Goal: Communication & Community: Answer question/provide support

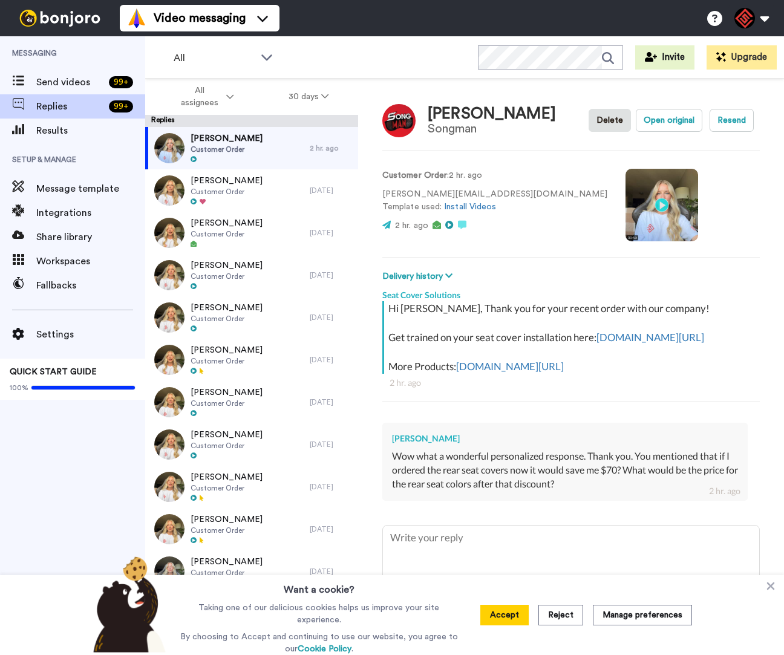
click at [417, 198] on p "joey@songman.com Template used: Install Videos" at bounding box center [494, 200] width 225 height 25
click at [417, 195] on p "joey@songman.com Template used: Install Videos" at bounding box center [494, 200] width 225 height 25
click at [416, 195] on p "joey@songman.com Template used: Install Videos" at bounding box center [494, 200] width 225 height 25
click at [417, 194] on p "joey@songman.com Template used: Install Videos" at bounding box center [494, 200] width 225 height 25
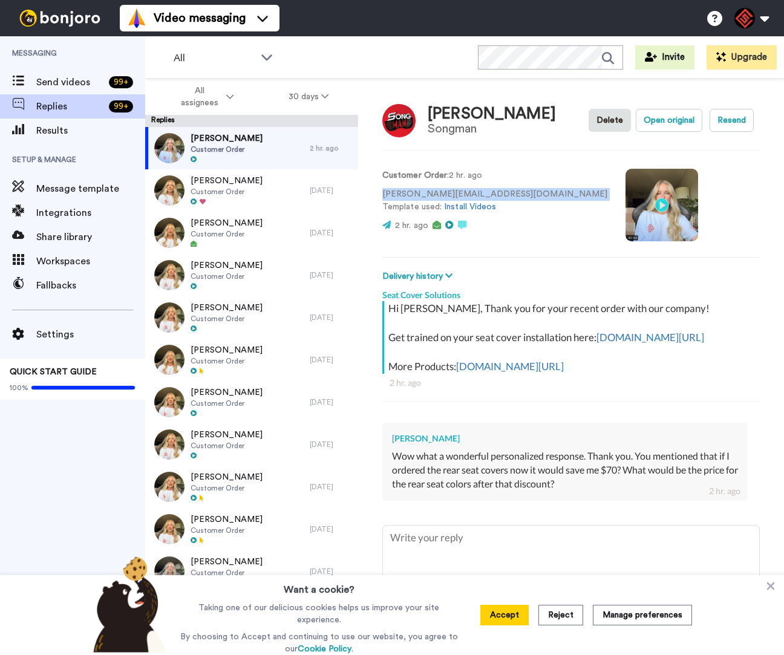
click at [417, 193] on p "joey@songman.com Template used: Install Videos" at bounding box center [494, 200] width 225 height 25
click at [763, 587] on div "Want a cookie? Taking one of our delicious cookies helps us improve your site e…" at bounding box center [392, 615] width 784 height 80
click at [766, 586] on icon at bounding box center [770, 586] width 12 height 12
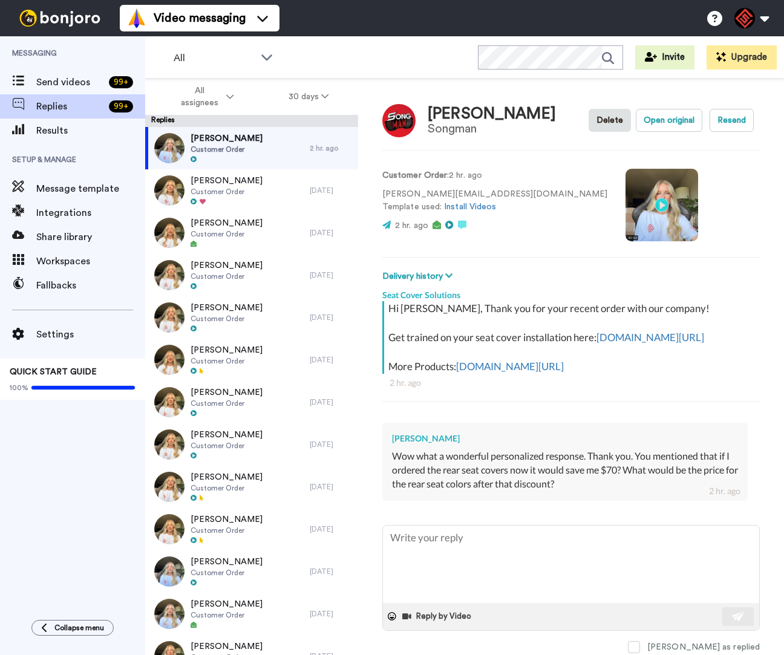
type textarea "x"
click at [481, 558] on textarea at bounding box center [571, 564] width 376 height 77
type textarea "H"
type textarea "x"
type textarea "He"
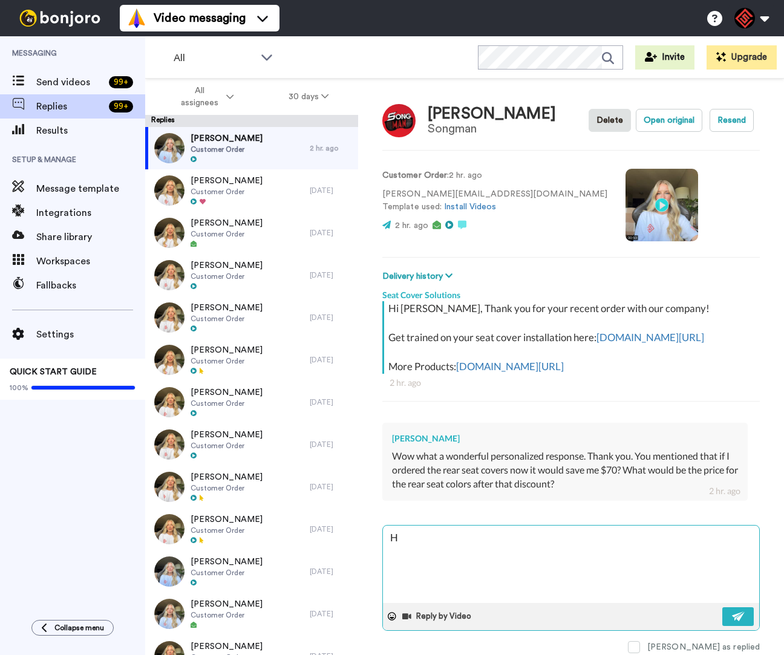
type textarea "x"
type textarea "Hey"
type textarea "x"
type textarea "Hey"
type textarea "x"
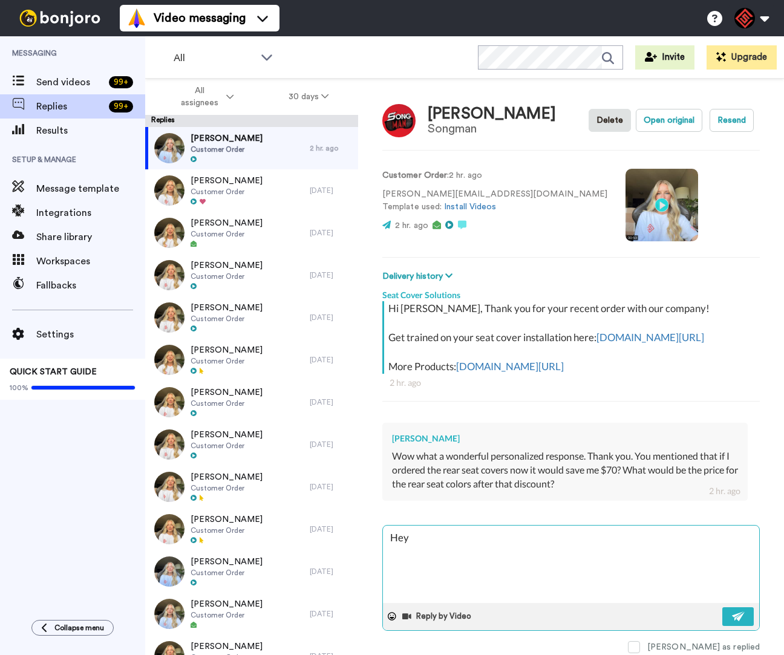
type textarea "Hey J"
type textarea "x"
type textarea "Hey Jo"
type textarea "x"
type textarea "Hey Joe"
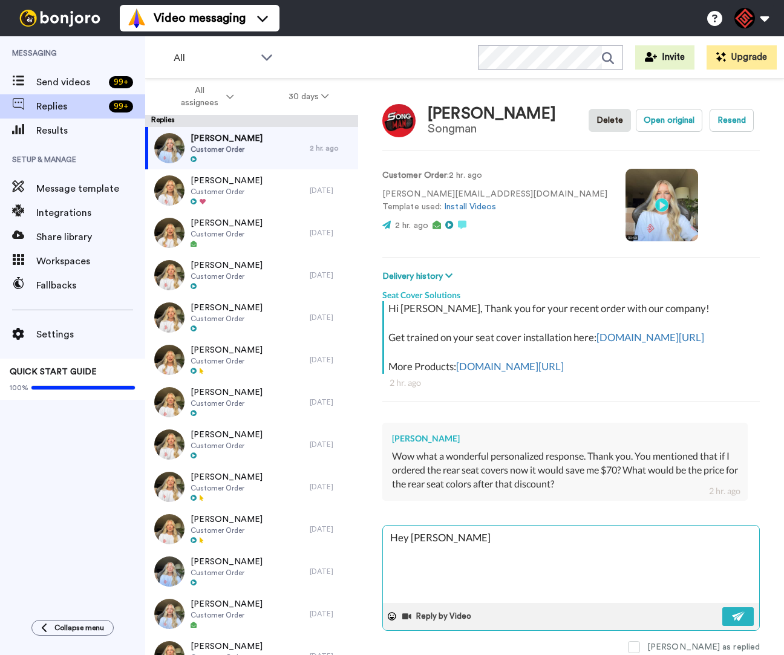
type textarea "x"
type textarea "Hey Joey"
type textarea "x"
type textarea "Hey [PERSON_NAME],"
type textarea "x"
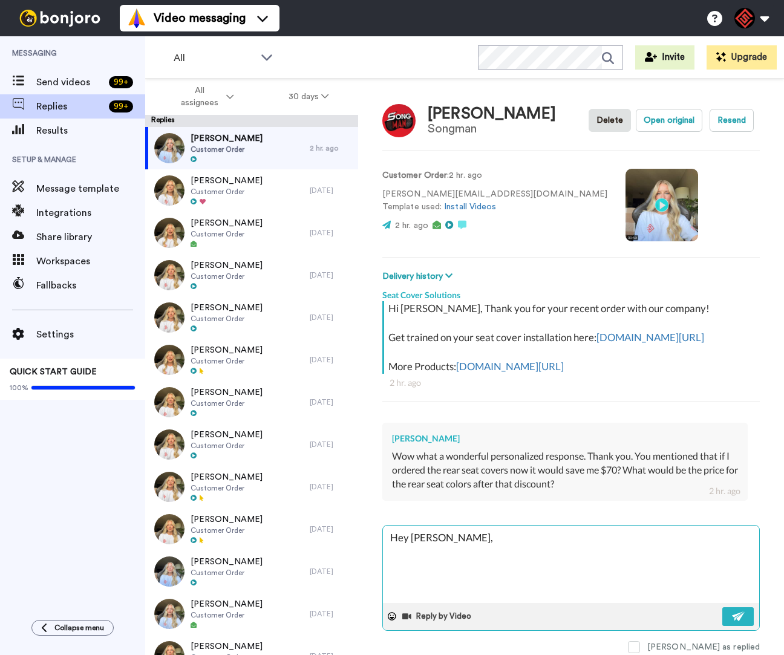
type textarea "Hey [PERSON_NAME],"
type textarea "x"
type textarea "Hey [PERSON_NAME],"
type textarea "x"
type textarea "Hey Joey, T"
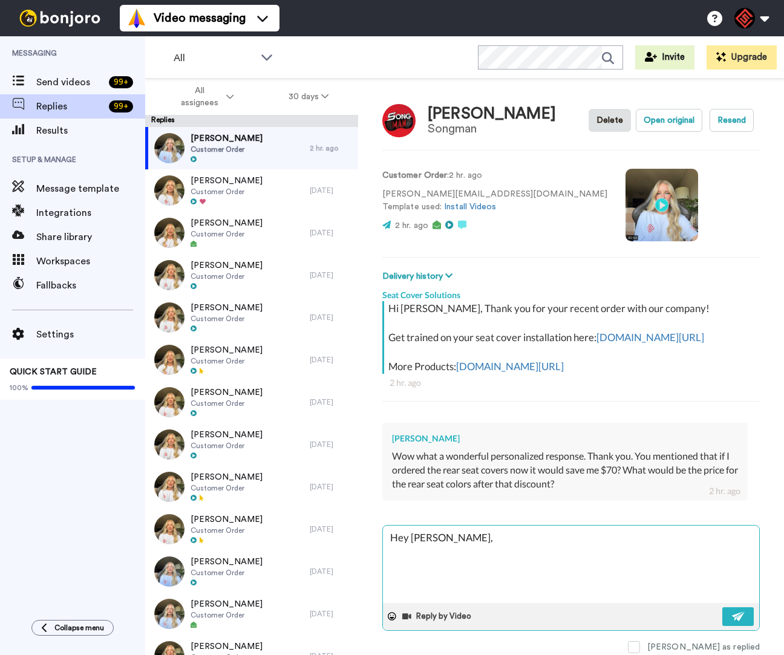
type textarea "x"
type textarea "Hey Joey, Th"
type textarea "x"
type textarea "Hey Joey, Tha"
type textarea "x"
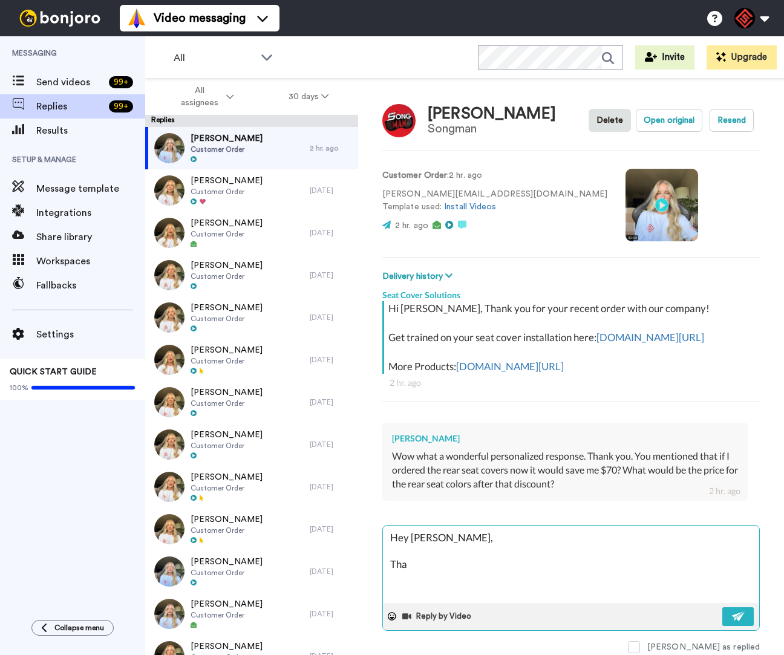
type textarea "Hey Joey, Than"
type textarea "x"
type textarea "Hey Joey, Thank"
type textarea "x"
type textarea "Hey Joey, Thank"
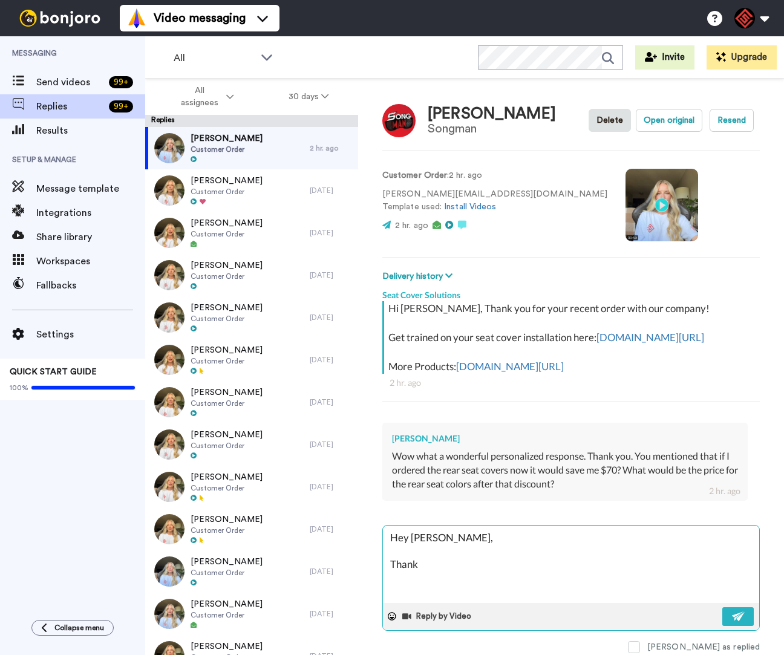
type textarea "x"
type textarea "Hey Joey, Thank y"
type textarea "x"
type textarea "Hey Joey, Thank yo"
type textarea "x"
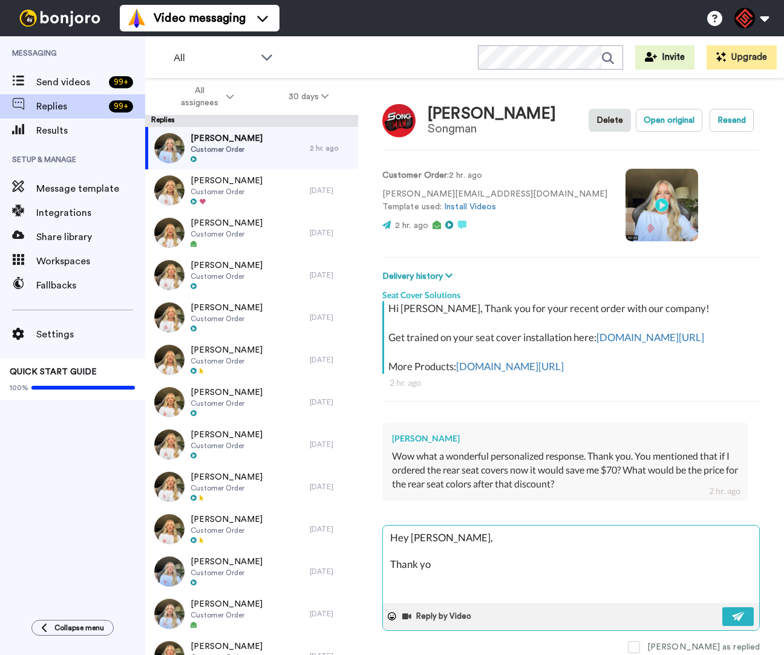
type textarea "Hey Joey, Thank you"
type textarea "x"
type textarea "Hey Joey, Thank you"
type textarea "x"
type textarea "Hey Joey, Thank you f"
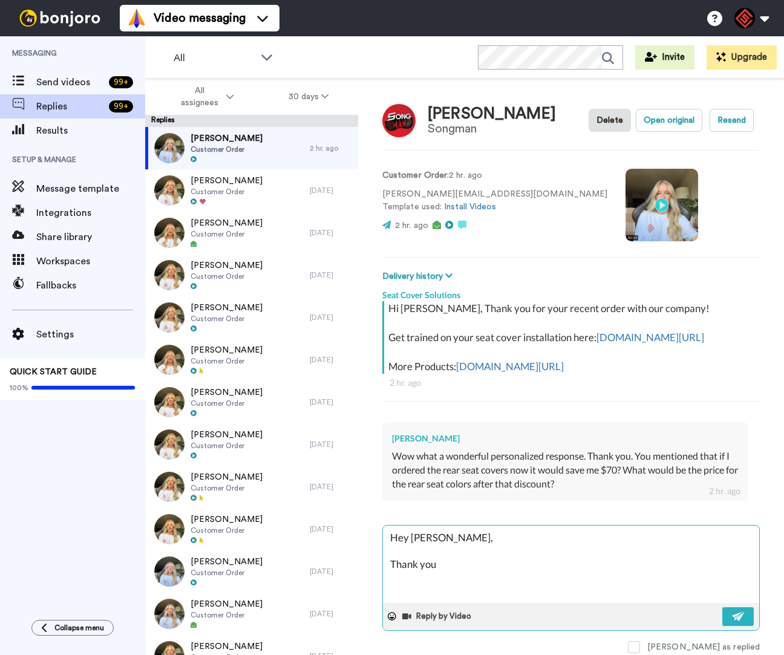
type textarea "x"
type textarea "Hey Joey, Thank you fo"
type textarea "x"
type textarea "Hey Joey, Thank you for"
type textarea "x"
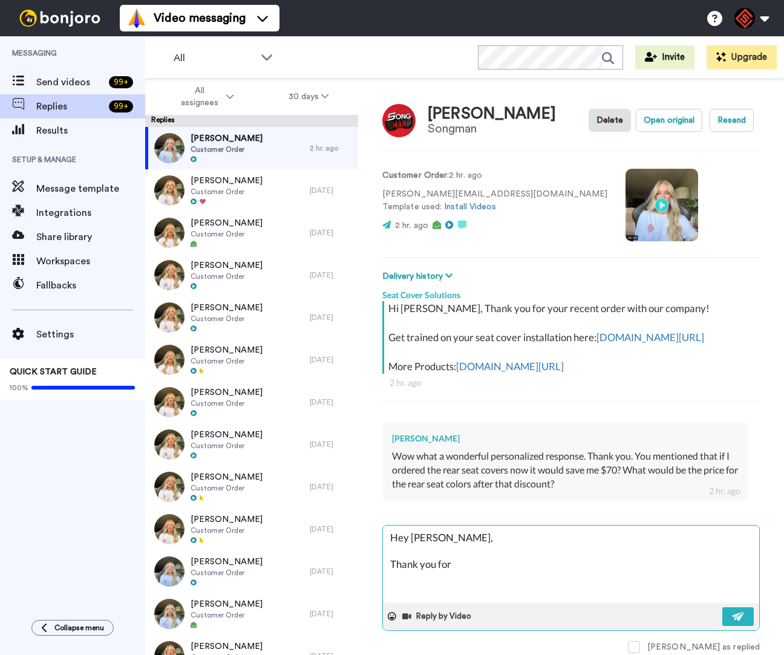
type textarea "Hey Joey, Thank you for"
type textarea "x"
type textarea "Hey Joey, Thank you for r"
type textarea "x"
type textarea "Hey Joey, Thank you for re"
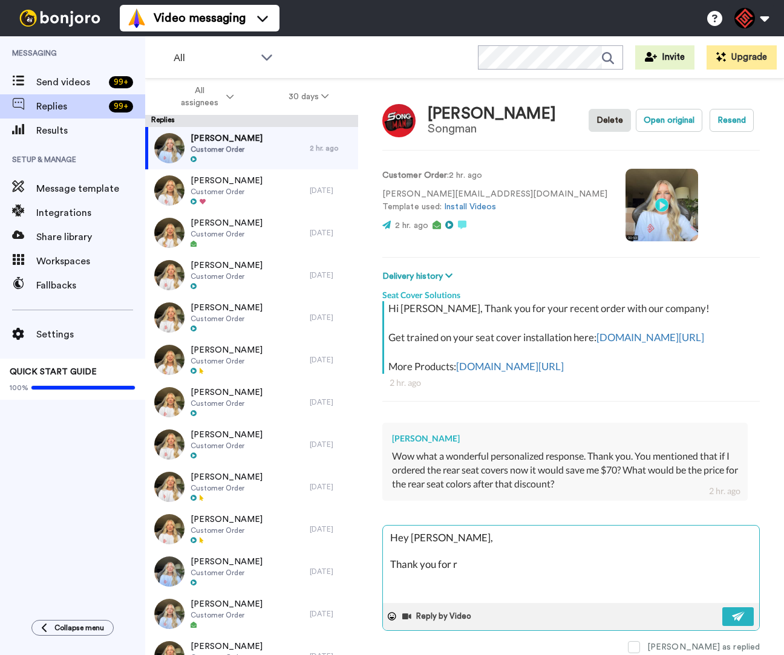
type textarea "x"
type textarea "Hey Joey, Thank you for rea"
type textarea "x"
type textarea "Hey Joey, Thank you for reac"
type textarea "x"
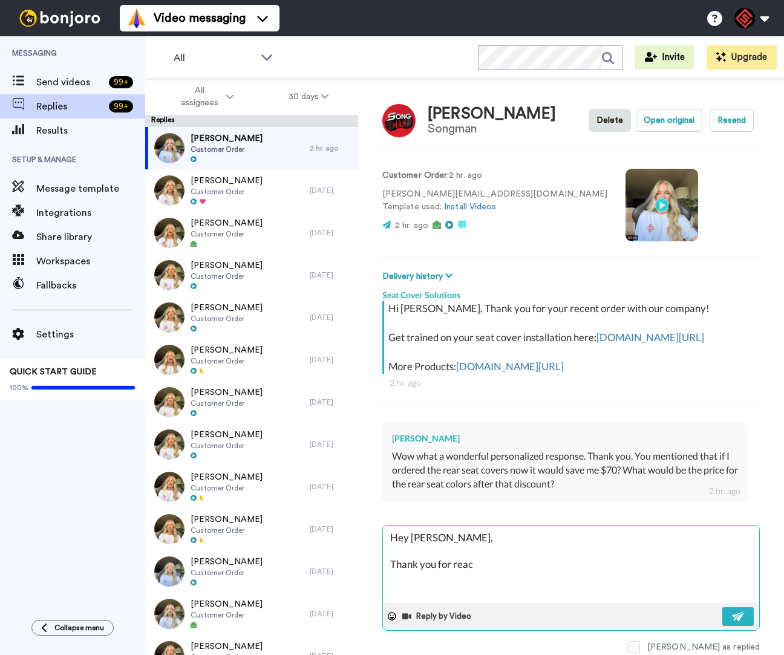
type textarea "Hey Joey, Thank you for reach"
type textarea "x"
type textarea "Hey Joey, Thank you for reachi"
type textarea "x"
type textarea "Hey Joey, Thank you for reachin"
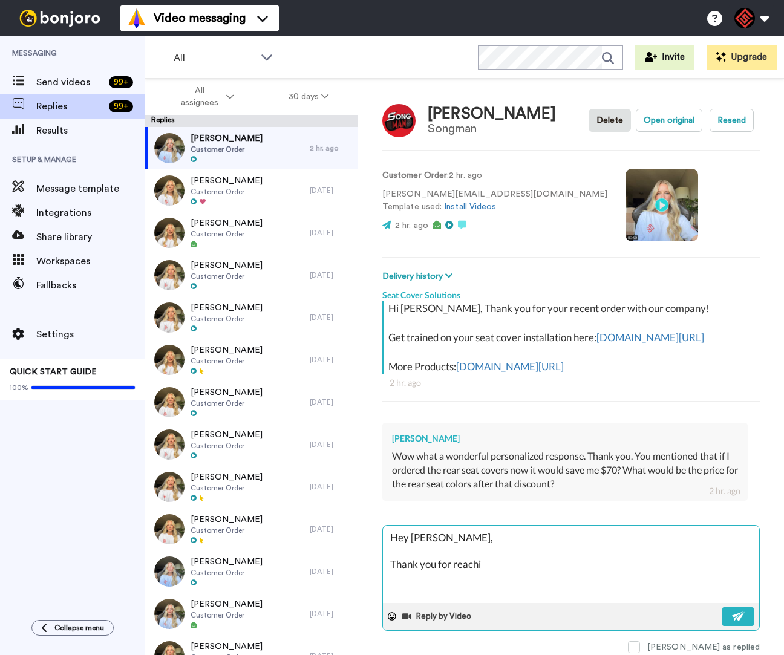
type textarea "x"
type textarea "Hey Joey, Thank you for reaching"
type textarea "x"
type textarea "Hey Joey, Thank you for reaching"
type textarea "x"
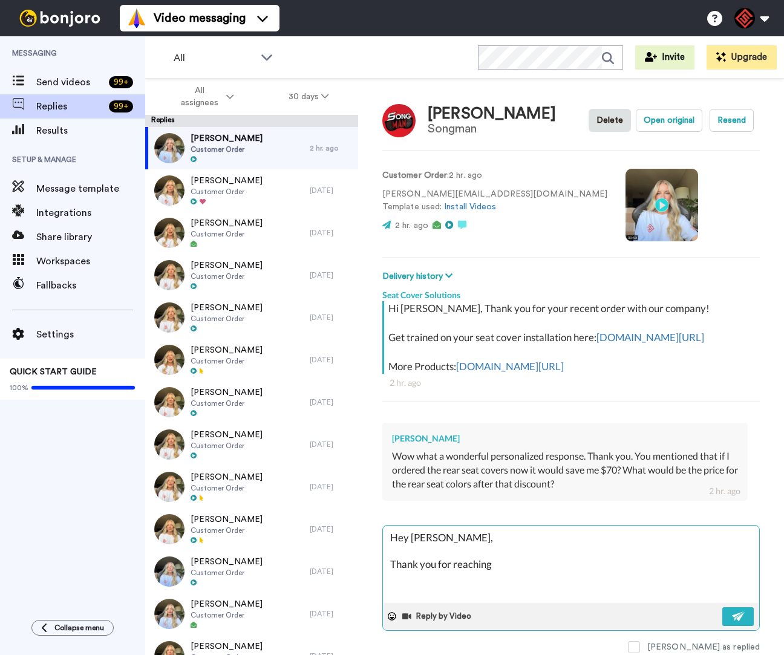
type textarea "Hey Joey, Thank you for reaching o"
type textarea "x"
type textarea "Hey Joey, Thank you for reaching ou"
type textarea "x"
type textarea "Hey Joey, Thank you for reaching out"
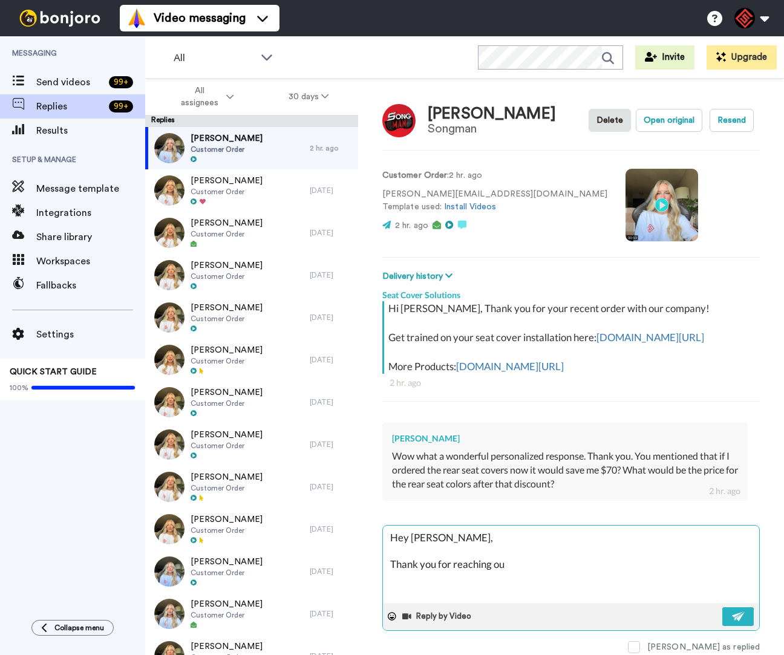
type textarea "x"
type textarea "Hey Joey, Thank you for reaching out."
type textarea "x"
type textarea "Hey Joey, Thank you for reaching out."
type textarea "x"
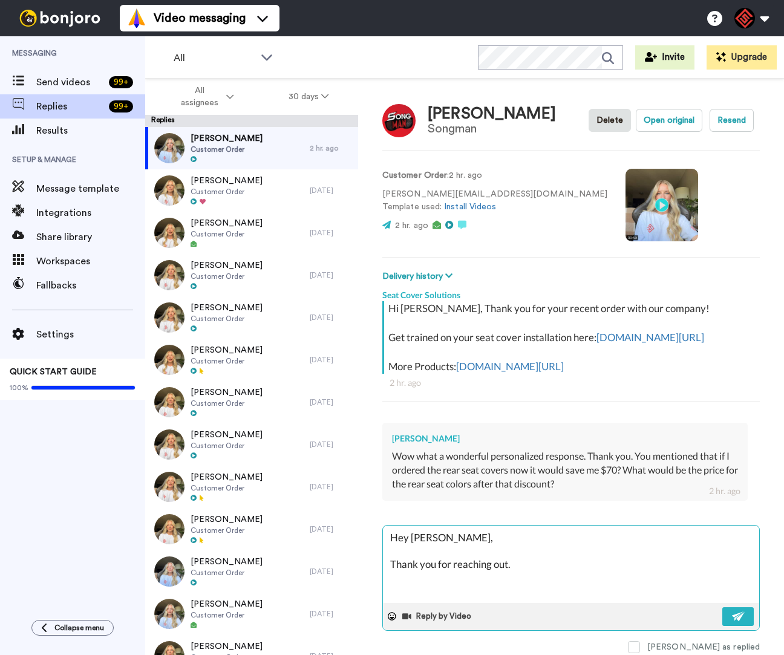
type textarea "Hey Joey, Thank you for reaching out. W"
type textarea "x"
type textarea "Hey Joey, Thank you for reaching out. We"
type textarea "x"
type textarea "Hey Joey, Thank you for reaching out. We"
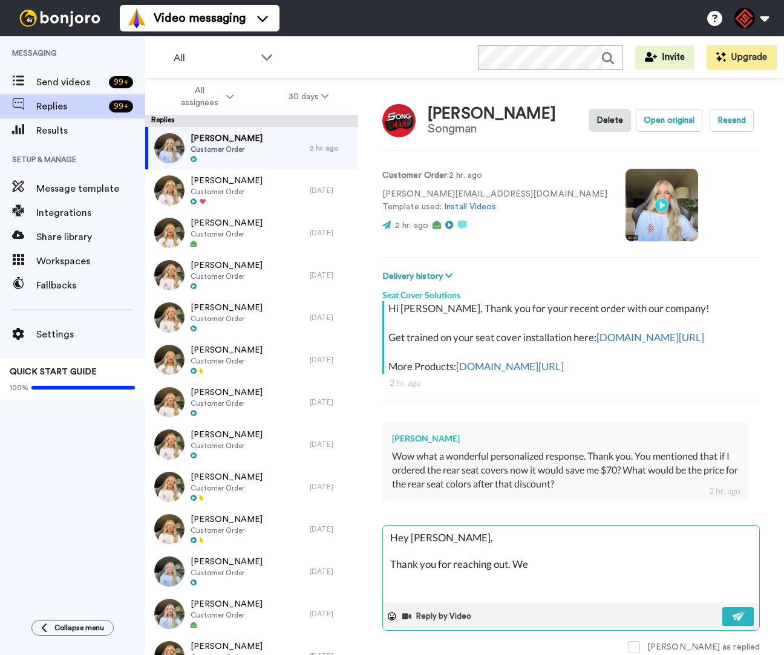
type textarea "x"
type textarea "Hey Joey, Thank you for reaching out. We d"
type textarea "x"
type textarea "Hey Joey, Thank you for reaching out. We do"
type textarea "x"
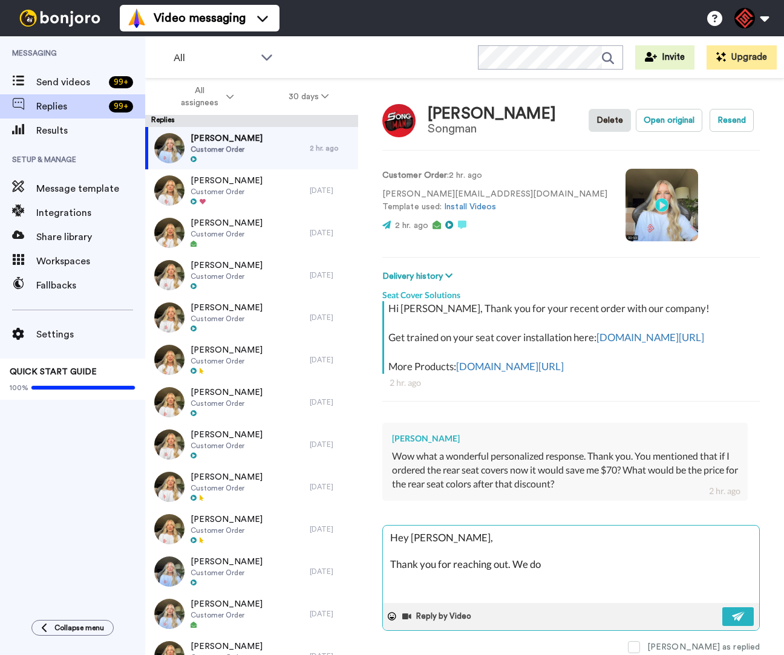
type textarea "Hey Joey, Thank you for reaching out. We do"
type textarea "x"
type textarea "Hey Joey, Thank you for reaching out. We do n"
type textarea "x"
type textarea "Hey Joey, Thank you for reaching out. We do no"
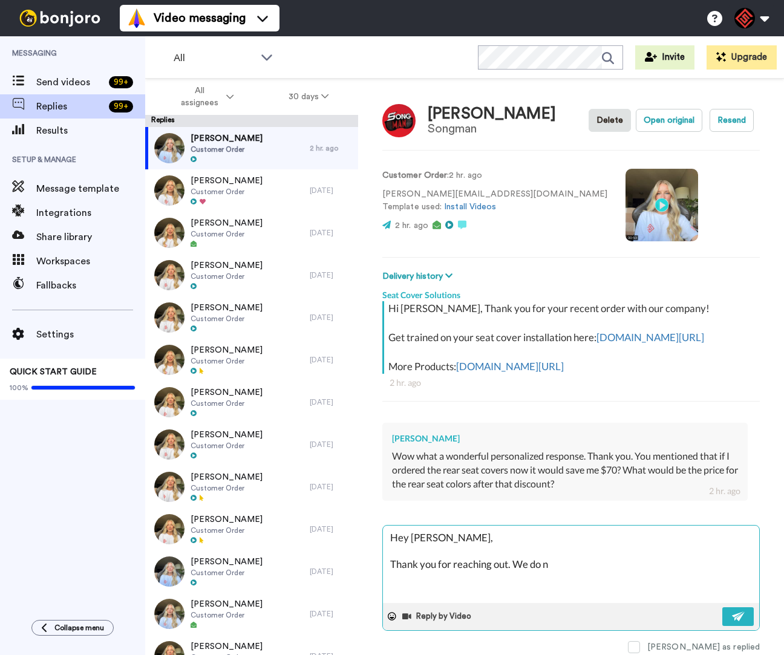
type textarea "x"
type textarea "Hey Joey, Thank you for reaching out. We do not"
type textarea "x"
type textarea "Hey Joey, Thank you for reaching out. We do not"
type textarea "x"
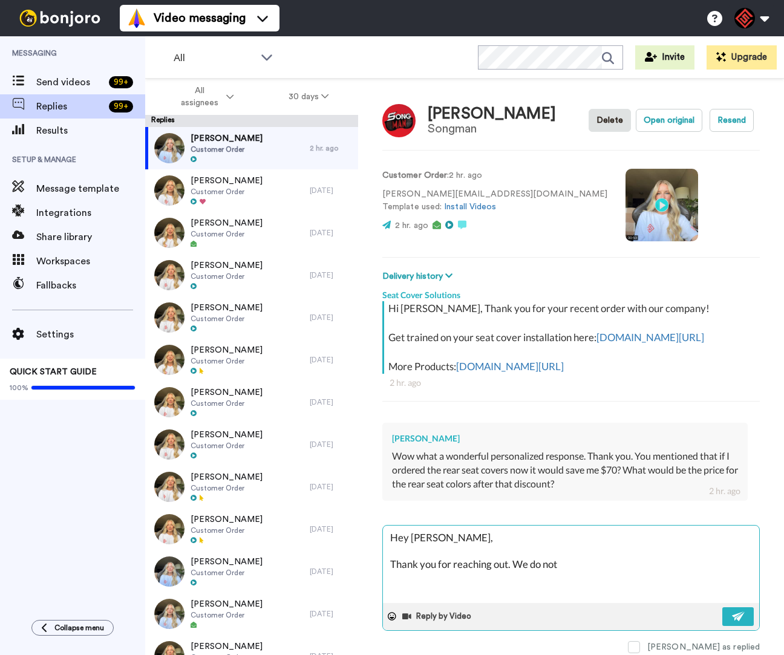
type textarea "Hey Joey, Thank you for reaching out. We do not t"
type textarea "x"
type textarea "Hey Joey, Thank you for reaching out. We do not ty"
type textarea "x"
type textarea "Hey Joey, Thank you for reaching out. We do not typ"
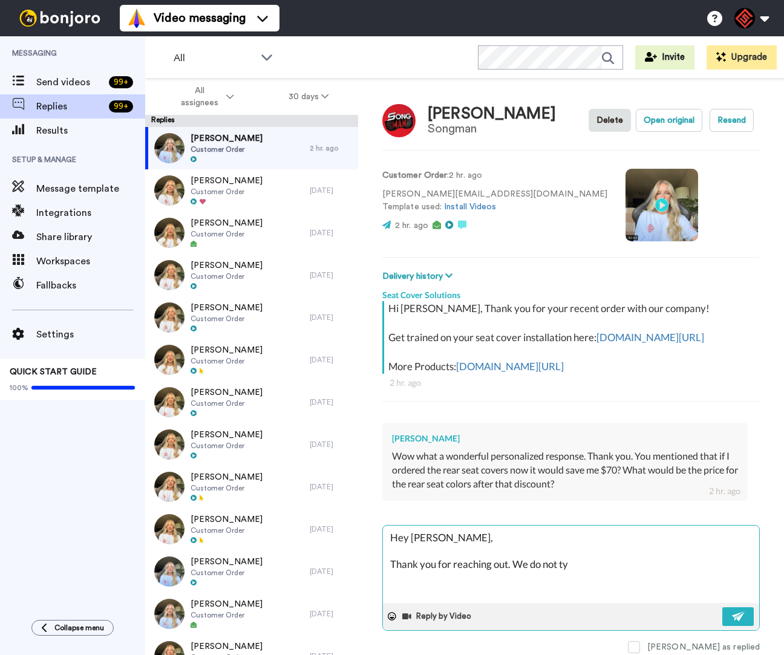
type textarea "x"
type textarea "Hey Joey, Thank you for reaching out. We do not typi"
type textarea "x"
type textarea "Hey Joey, Thank you for reaching out. We do not typic"
type textarea "x"
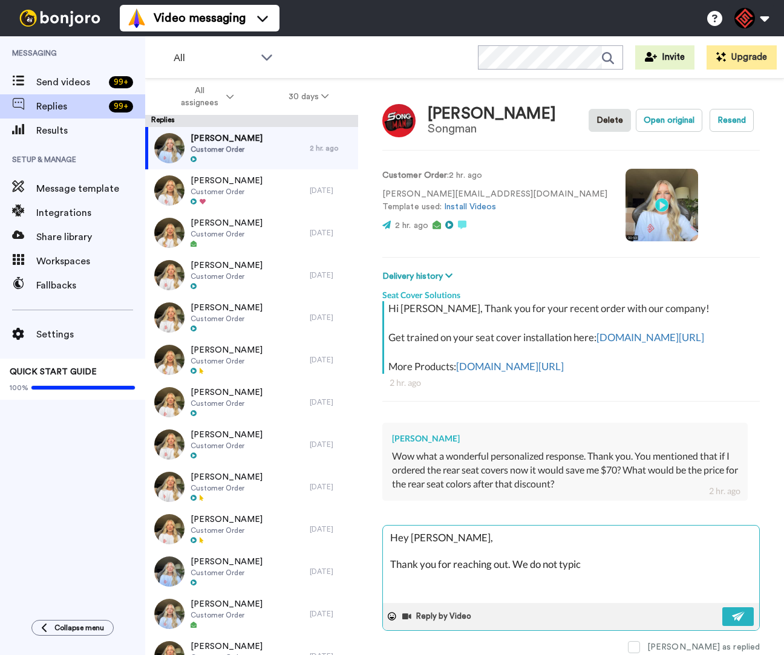
type textarea "Hey Joey, Thank you for reaching out. We do not typica"
type textarea "x"
type textarea "Hey Joey, Thank you for reaching out. We do not typical"
type textarea "x"
type textarea "Hey Joey, Thank you for reaching out. We do not typicall"
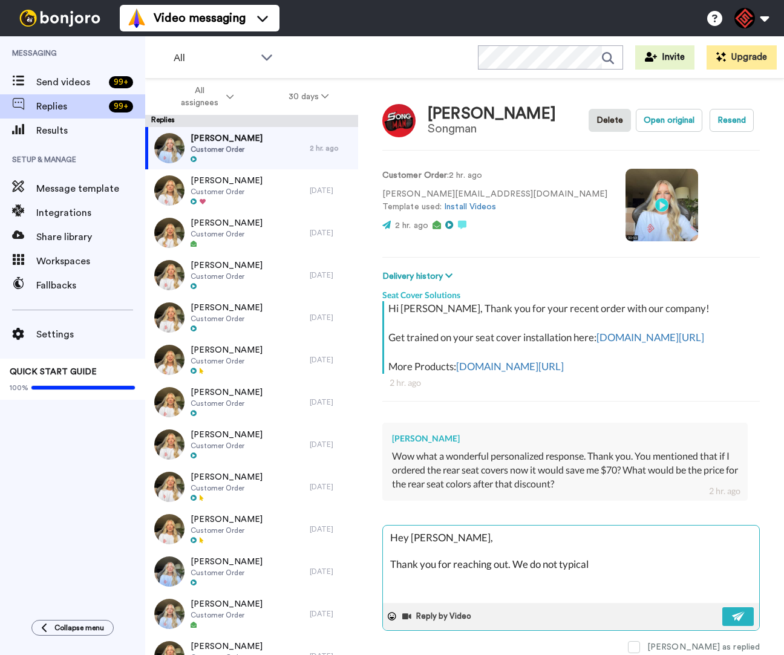
type textarea "x"
type textarea "Hey Joey, Thank you for reaching out. We do not typicalll"
type textarea "x"
type textarea "Hey Joey, Thank you for reaching out. We do not typicallly"
type textarea "x"
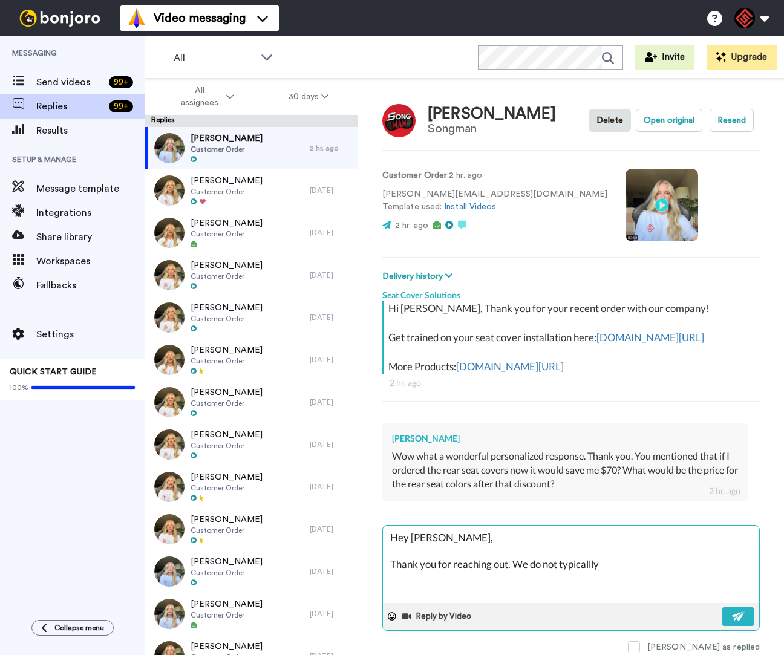
type textarea "Hey Joey, Thank you for reaching out. We do not typicalll"
type textarea "x"
type textarea "Hey Joey, Thank you for reaching out. We do not typicall"
type textarea "x"
type textarea "Hey Joey, Thank you for reaching out. We do not typical"
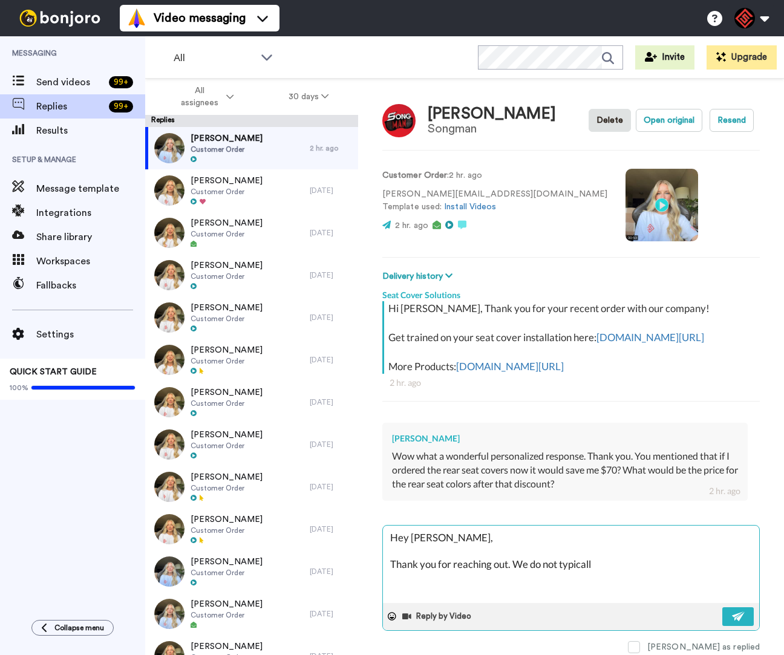
type textarea "x"
type textarea "Hey Joey, Thank you for reaching out. We do not typica"
type textarea "x"
type textarea "Hey Joey, Thank you for reaching out. We do not typic"
type textarea "x"
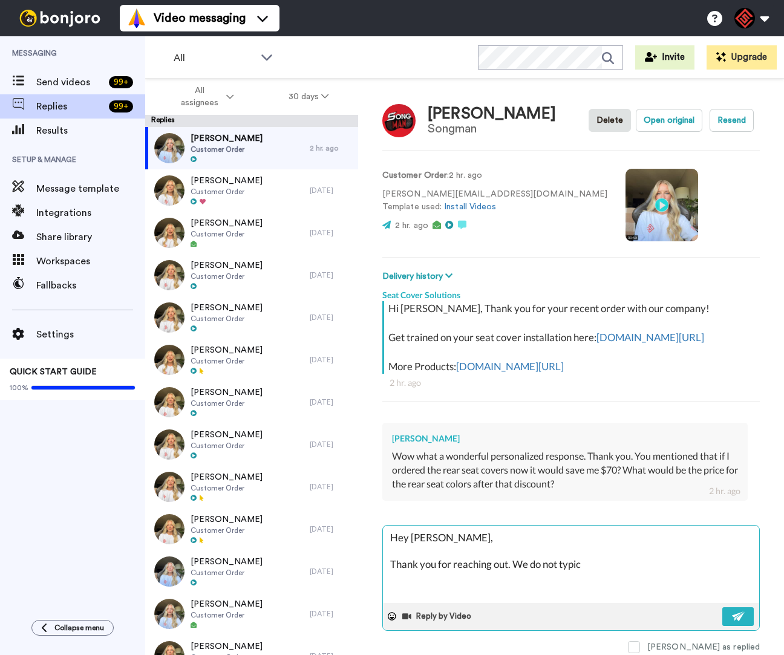
type textarea "Hey Joey, Thank you for reaching out. We do not typi"
type textarea "x"
type textarea "Hey Joey, Thank you for reaching out. We do not typ"
type textarea "x"
type textarea "Hey Joey, Thank you for reaching out. We do not ty"
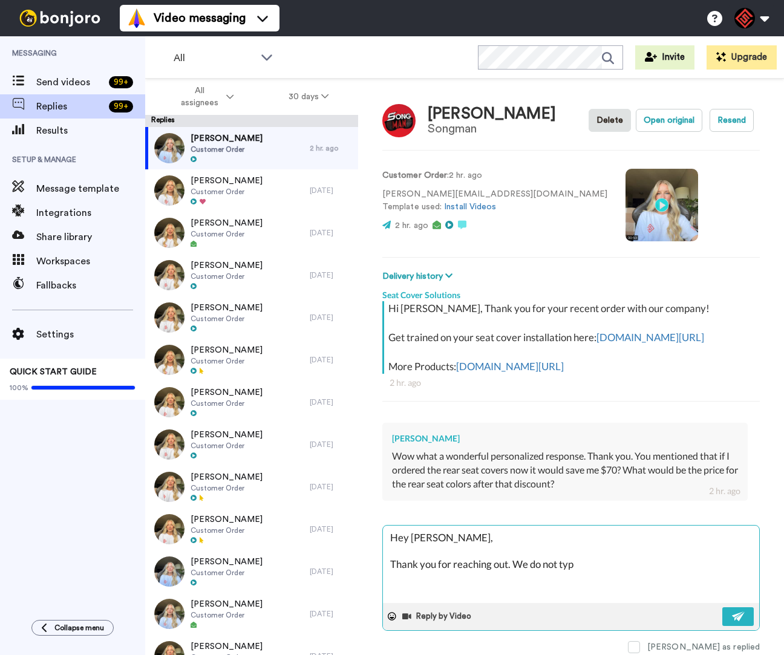
type textarea "x"
type textarea "Hey Joey, Thank you for reaching out. We do not t"
type textarea "x"
type textarea "Hey Joey, Thank you for reaching out. We do not"
type textarea "x"
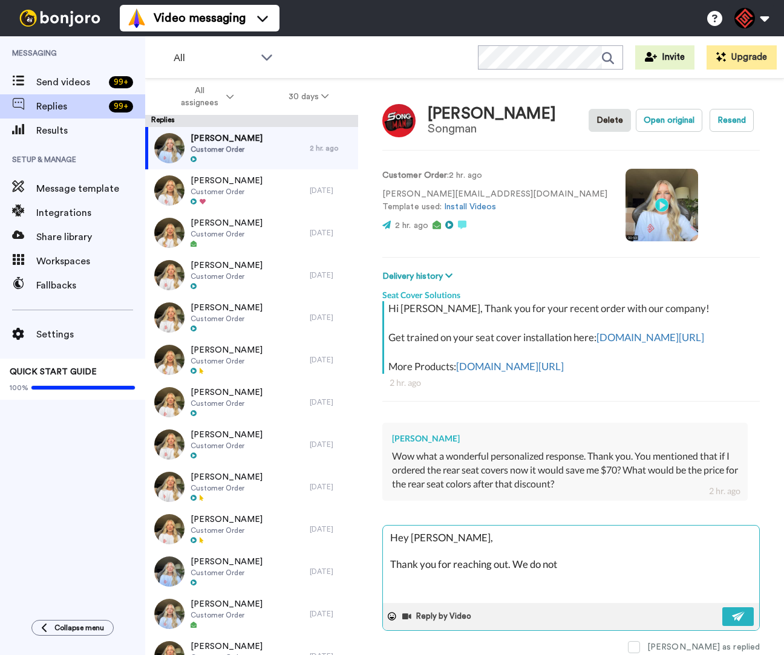
type textarea "Hey Joey, Thank you for reaching out. We do not"
type textarea "x"
type textarea "Hey Joey, Thank you for reaching out. We do no"
type textarea "x"
type textarea "Hey Joey, Thank you for reaching out. We do n"
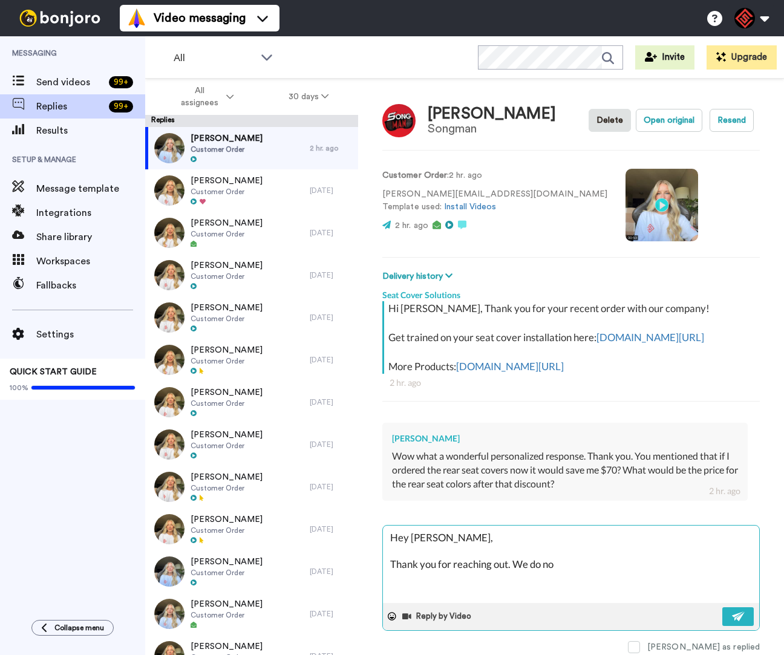
type textarea "x"
type textarea "Hey Joey, Thank you for reaching out. We do"
type textarea "x"
type textarea "Hey Joey, Thank you for reaching out. We do"
type textarea "x"
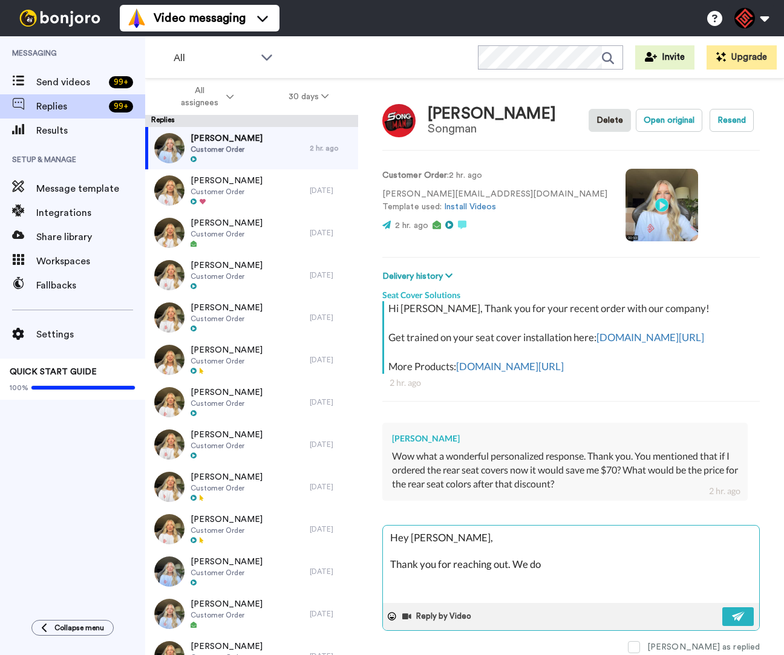
type textarea "Hey Joey, Thank you for reaching out. We d"
type textarea "x"
type textarea "Hey Joey, Thank you for reaching out. We"
type textarea "x"
type textarea "Hey Joey, Thank you for reaching out. We"
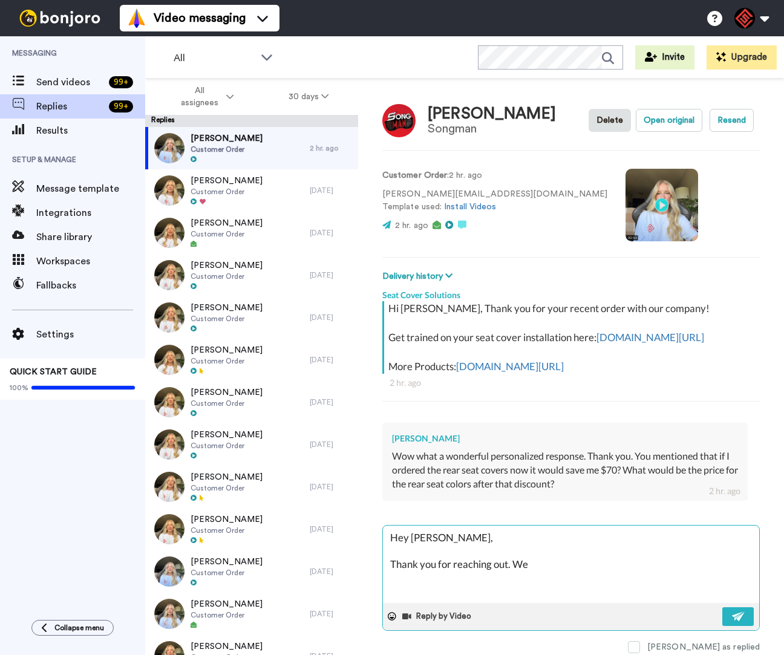
type textarea "x"
type textarea "Hey Joey, Thank you for reaching out. W"
type textarea "x"
type textarea "Hey Joey, Thank you for reaching out."
type textarea "x"
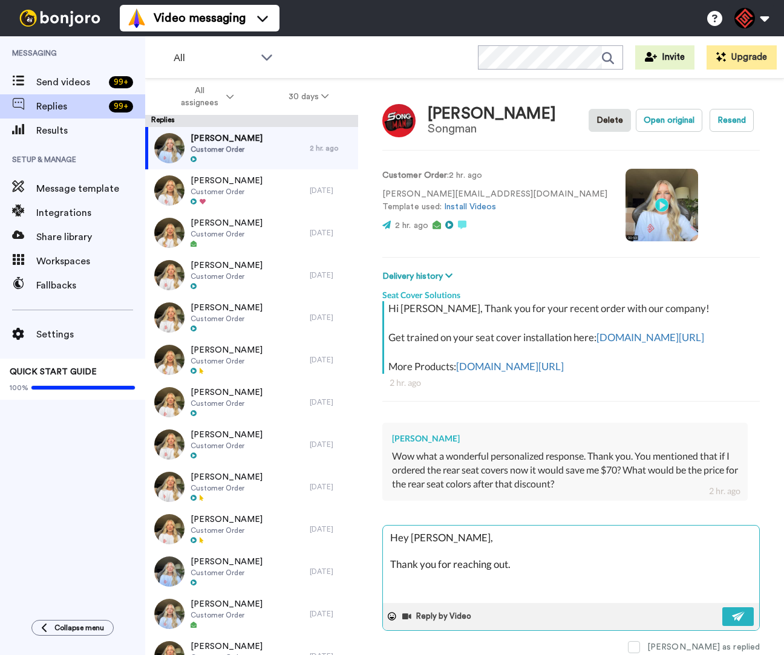
type textarea "Hey Joey, Thank you for reaching out. T"
type textarea "x"
type textarea "Hey Joey, Thank you for reaching out. Th"
type textarea "x"
type textarea "Hey Joey, Thank you for reaching out. The"
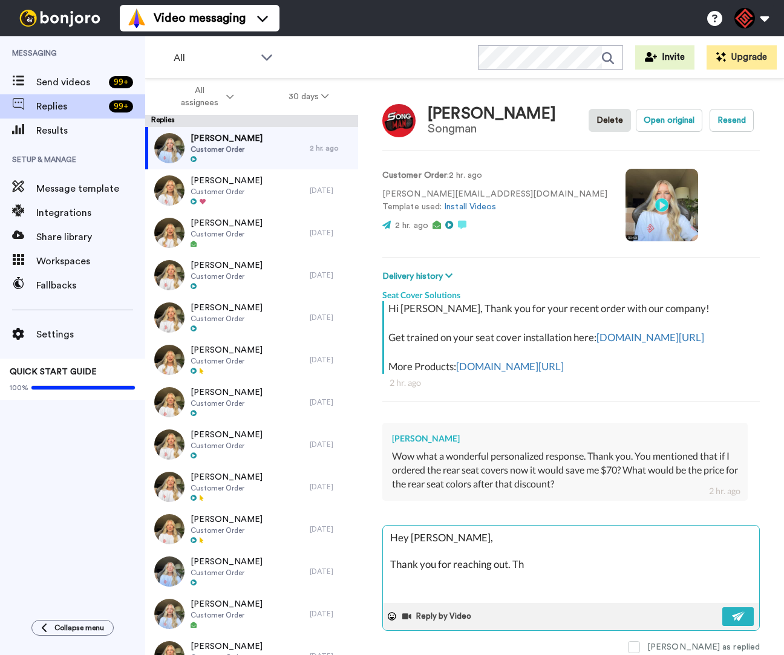
type textarea "x"
type textarea "Hey Joey, Thank you for reaching out. The"
type textarea "x"
type textarea "Hey Joey, Thank you for reaching out. The b"
type textarea "x"
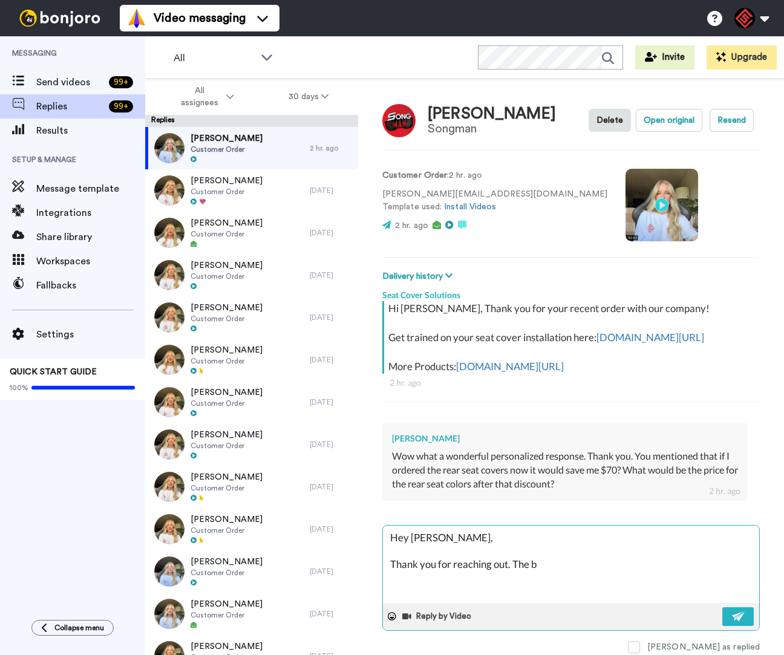
type textarea "Hey Joey, Thank you for reaching out. The bu"
type textarea "x"
type textarea "Hey Joey, Thank you for reaching out. The bud"
type textarea "x"
type textarea "Hey Joey, Thank you for reaching out. The budn"
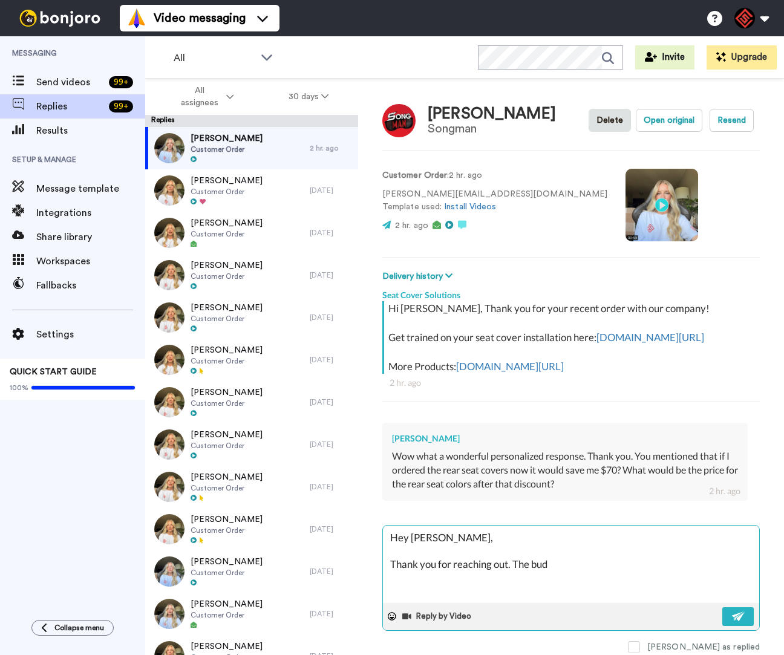
type textarea "x"
type textarea "Hey Joey, Thank you for reaching out. The budnl"
type textarea "x"
type textarea "Hey Joey, Thank you for reaching out. The budnle"
type textarea "x"
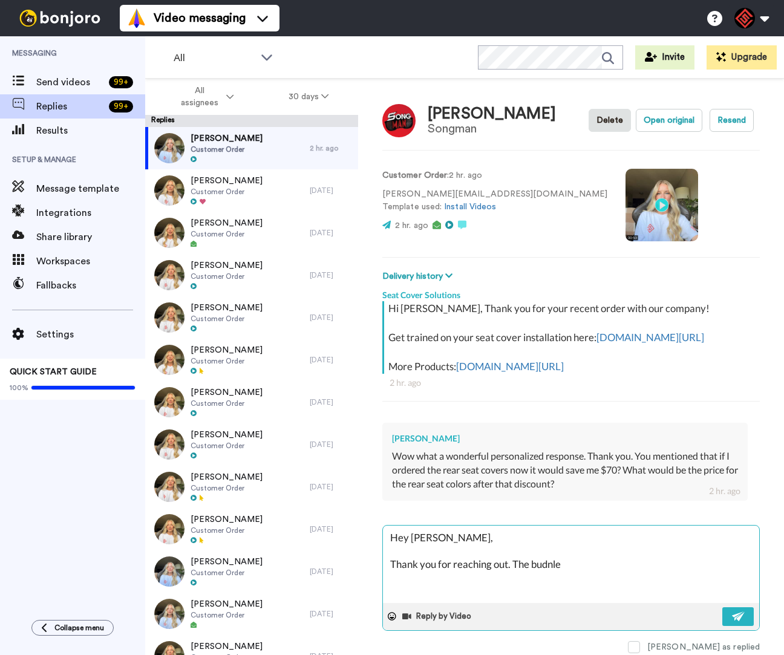
type textarea "Hey Joey, Thank you for reaching out. The budnle"
type textarea "x"
type textarea "Hey Joey, Thank you for reaching out. The budnle d"
type textarea "x"
type textarea "Hey Joey, Thank you for reaching out. The budnle de"
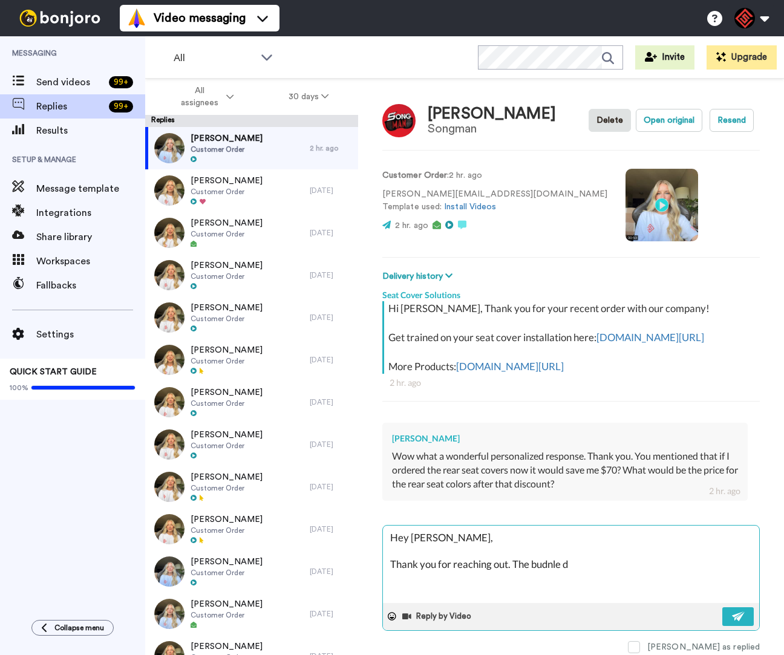
type textarea "x"
type textarea "Hey Joey, Thank you for reaching out. The budnle dea"
type textarea "x"
type textarea "Hey Joey, Thank you for reaching out. The budnle deal"
type textarea "x"
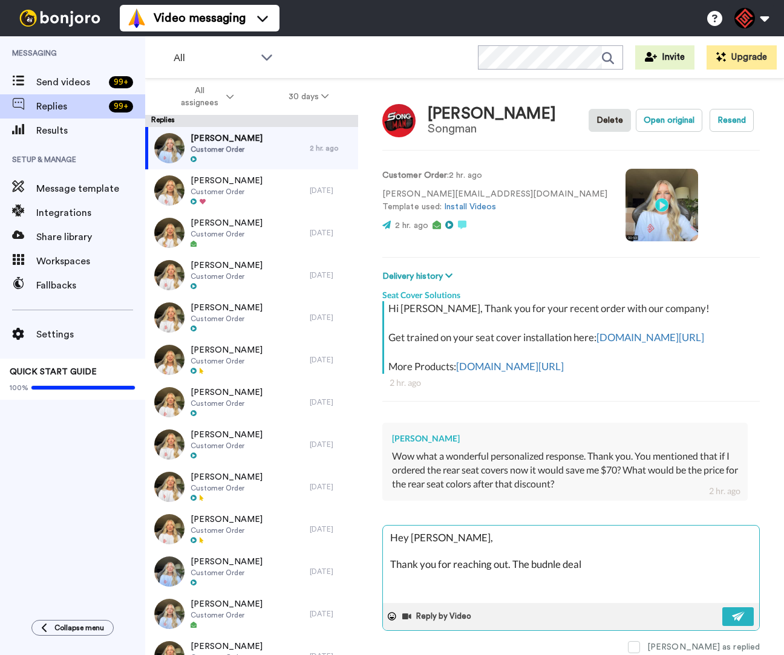
type textarea "Hey Joey, Thank you for reaching out. The budnle deal"
type textarea "x"
type textarea "Hey Joey, Thank you for reaching out. The budnle deal i"
type textarea "x"
type textarea "Hey Joey, Thank you for reaching out. The budnle deal is"
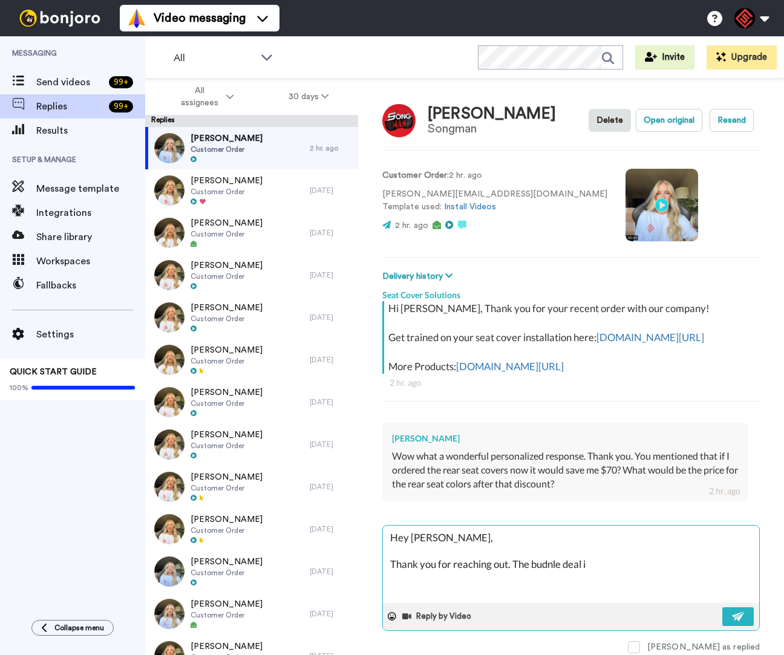
type textarea "x"
type textarea "Hey Joey, Thank you for reaching out. The budnle deal is"
type textarea "x"
type textarea "Hey Joey, Thank you for reaching out. The budnle deal is w"
type textarea "x"
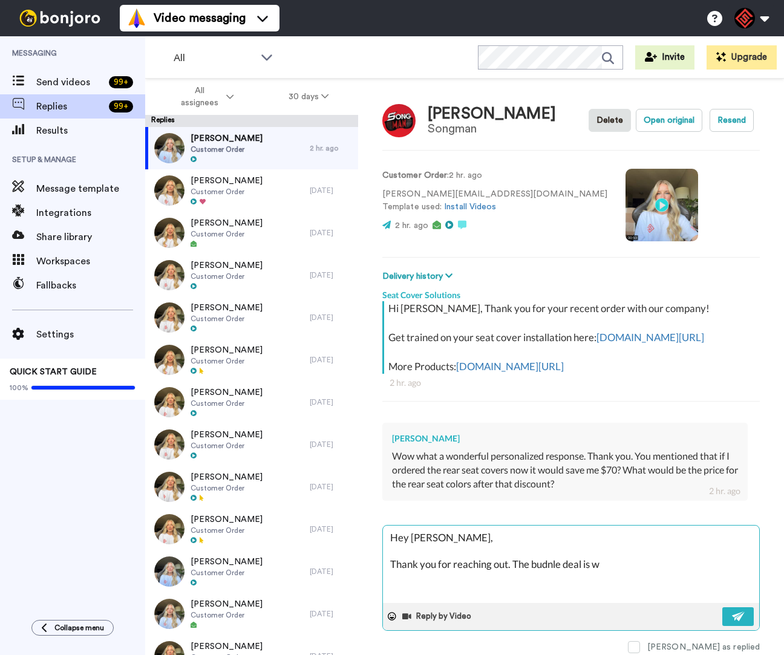
type textarea "Hey Joey, Thank you for reaching out. The budnle deal is wh"
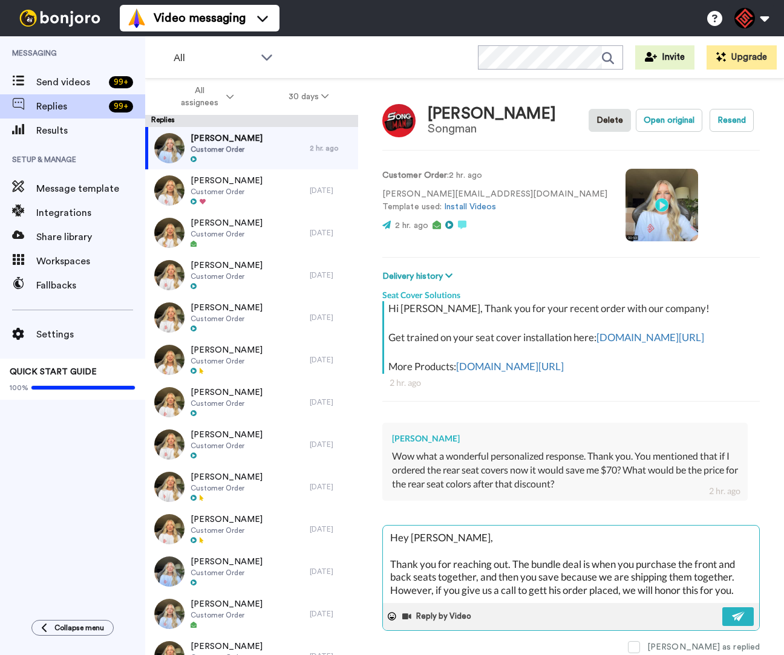
scroll to position [20, 0]
click at [543, 585] on textarea "Hey Joey, Thank you for reaching out. The bundle deal is when you purchase the …" at bounding box center [571, 564] width 376 height 77
click at [512, 587] on textarea "Hey Joey, Thank you for reaching out. The bundle deal is when you purchase the …" at bounding box center [571, 564] width 376 height 77
click at [515, 587] on textarea "Hey Joey, Thank you for reaching out. The bundle deal is when you purchase the …" at bounding box center [571, 564] width 376 height 77
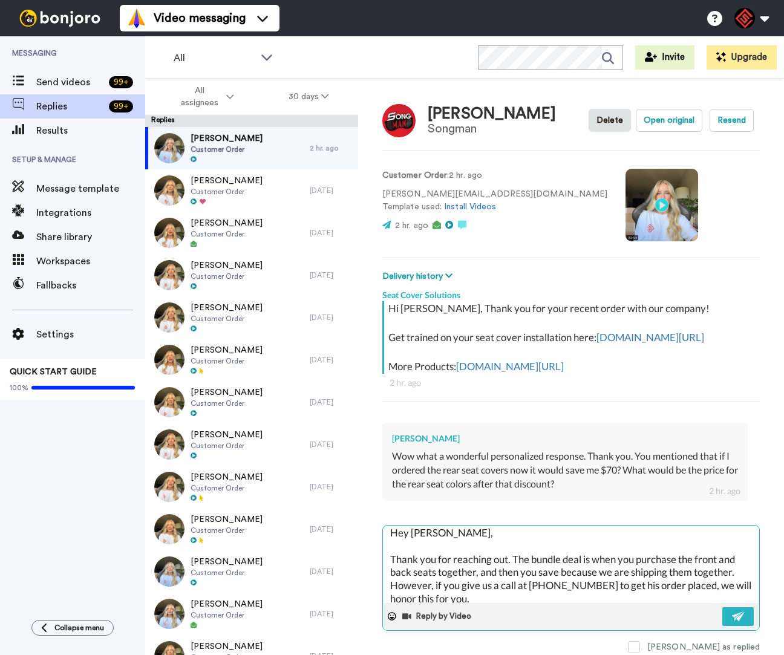
scroll to position [13, 0]
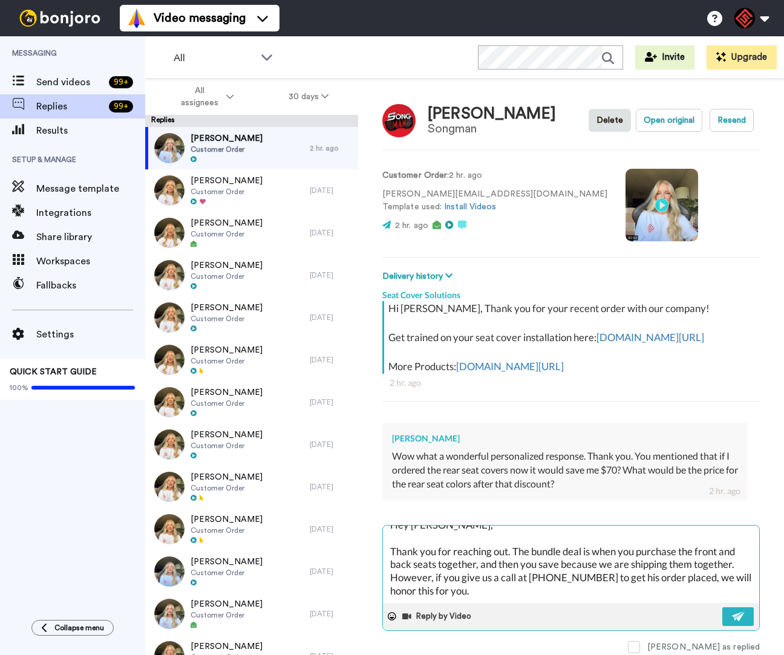
click at [552, 588] on textarea "Hey Joey, Thank you for reaching out. The bundle deal is when you purchase the …" at bounding box center [571, 564] width 376 height 77
paste textarea "I appreciate you letting me help you with this. If you have any other questions…"
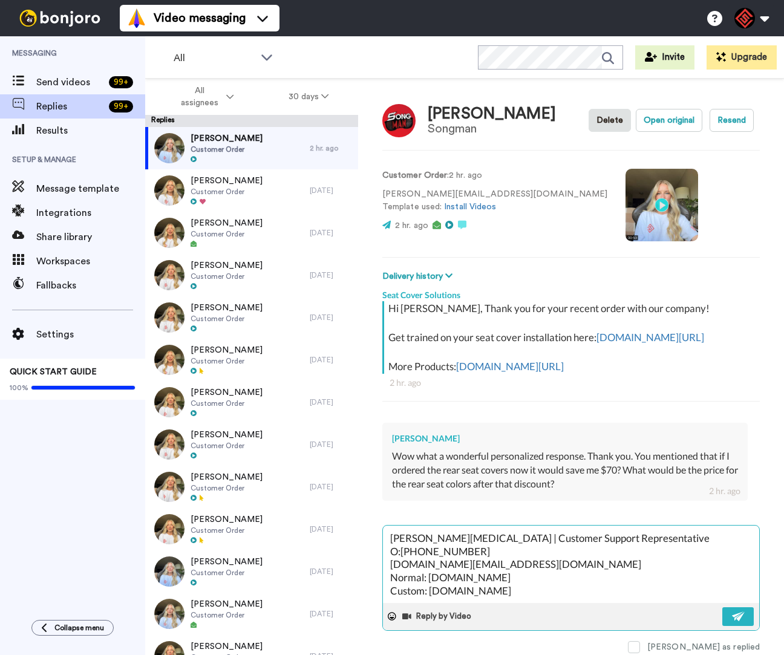
scroll to position [277, 0]
click at [732, 611] on img at bounding box center [738, 616] width 13 height 10
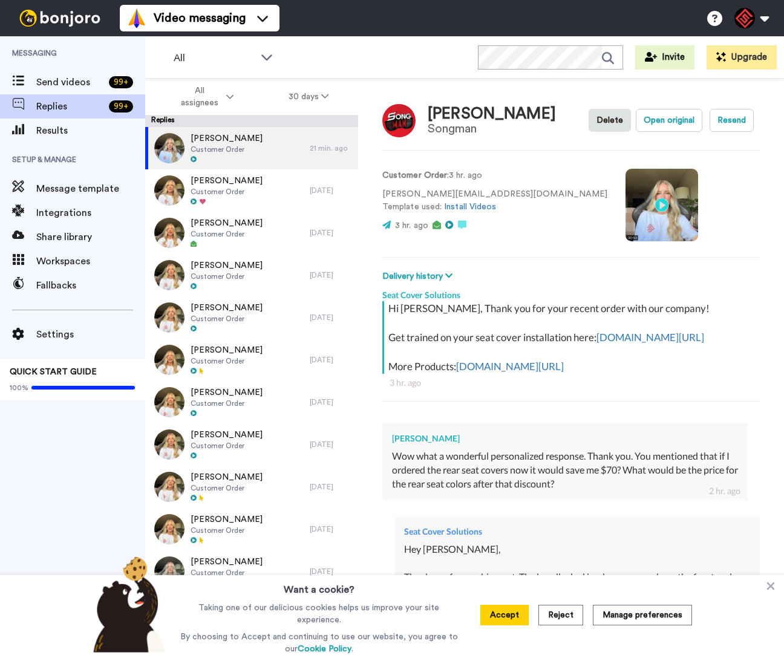
type textarea "x"
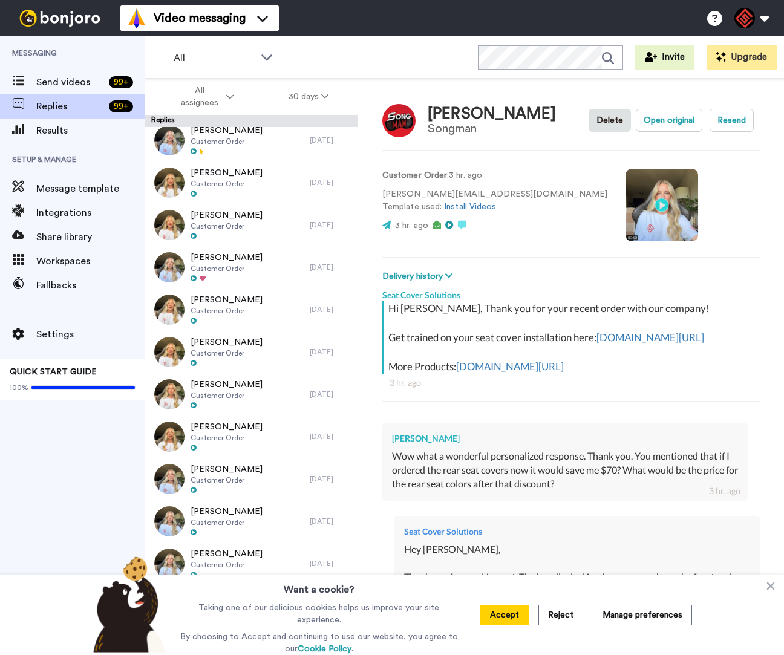
type textarea "x"
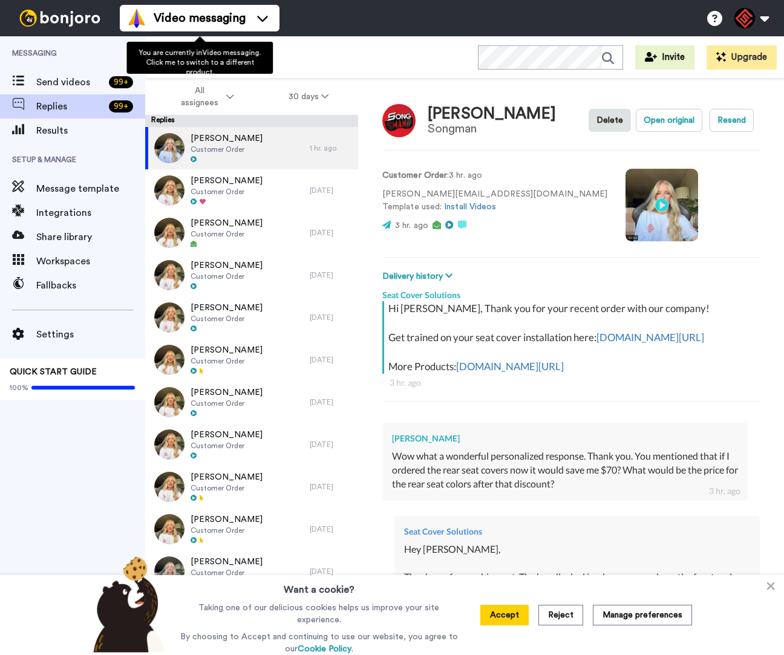
type textarea "x"
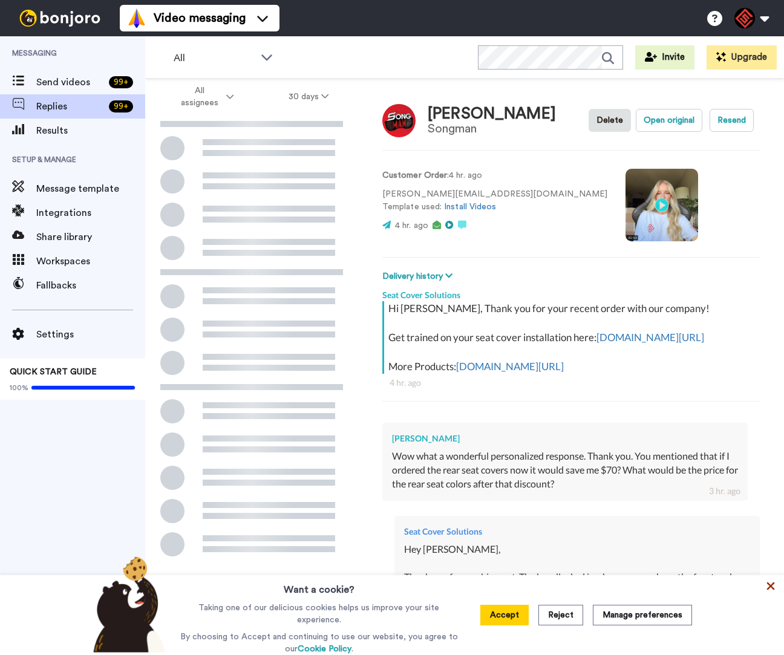
click at [773, 586] on icon at bounding box center [771, 586] width 8 height 8
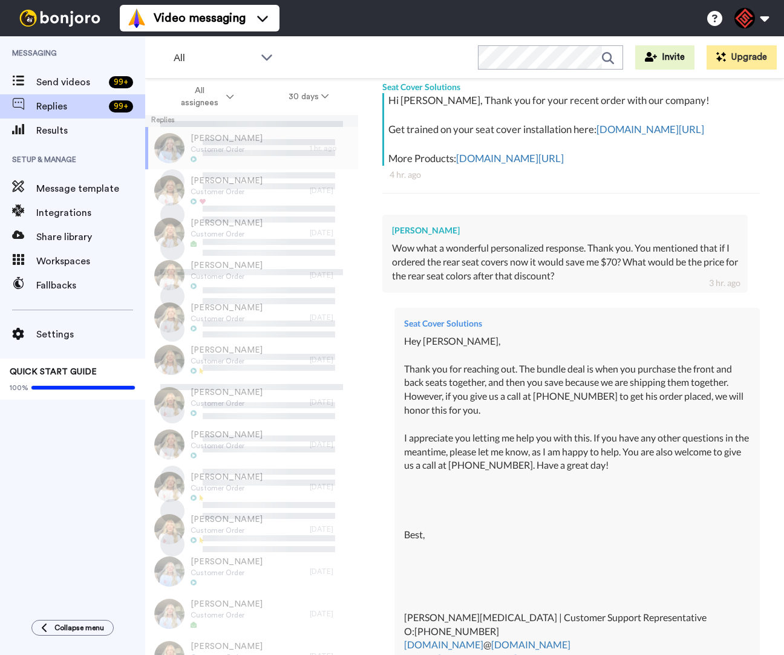
scroll to position [417, 0]
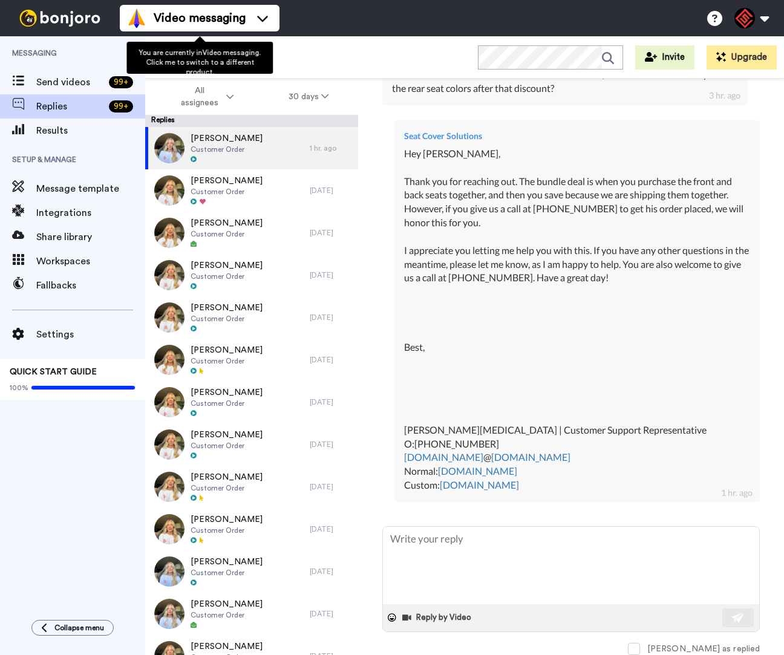
type textarea "x"
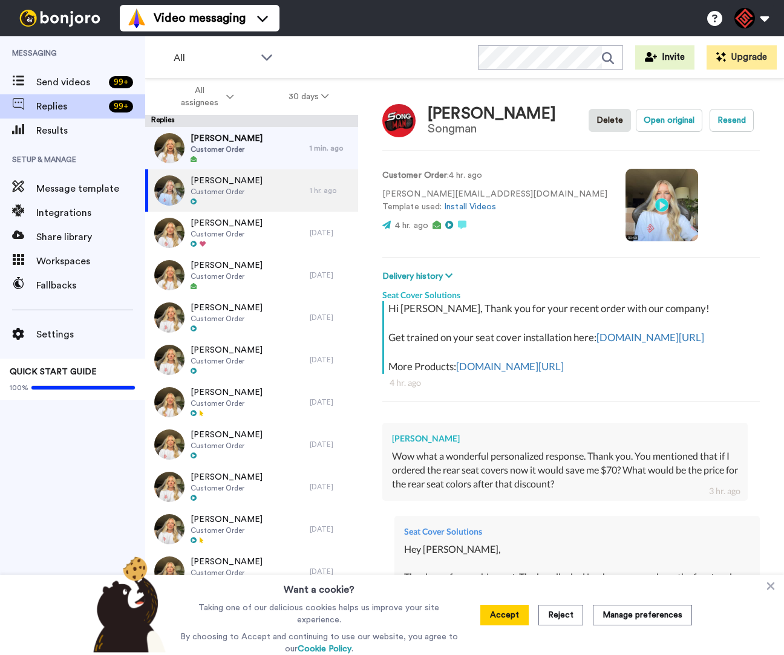
click at [765, 581] on div "Want a cookie? Taking one of our delicious cookies helps us improve your site e…" at bounding box center [392, 615] width 784 height 80
drag, startPoint x: 229, startPoint y: 141, endPoint x: 240, endPoint y: 151, distance: 15.0
click at [229, 141] on span "[PERSON_NAME]" at bounding box center [227, 138] width 72 height 12
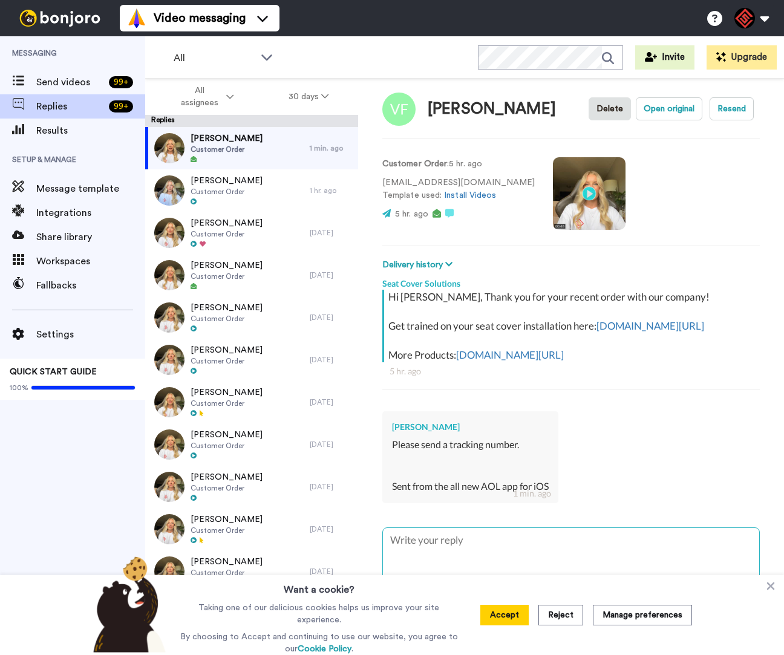
scroll to position [34, 0]
click at [475, 547] on textarea at bounding box center [571, 565] width 376 height 77
type textarea "x"
type textarea "H"
type textarea "x"
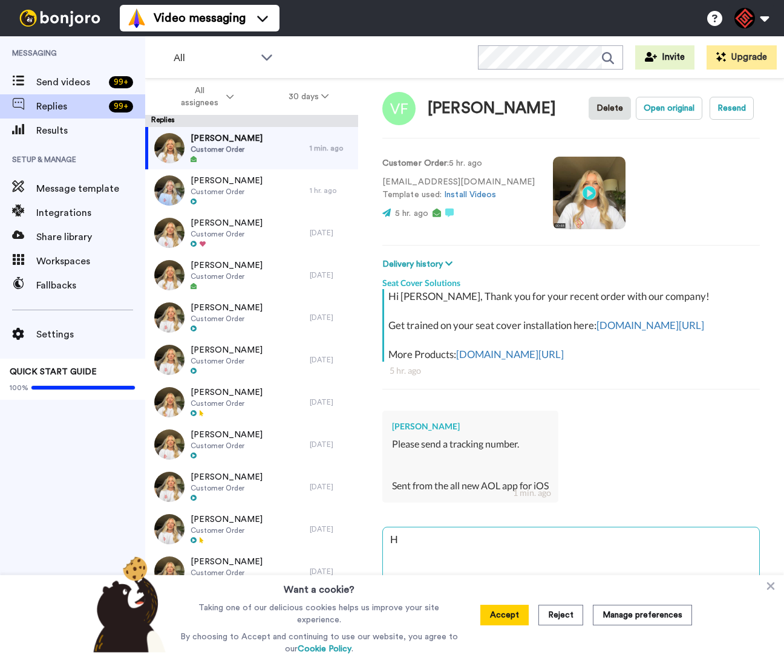
type textarea "He"
type textarea "x"
type textarea "Hey"
type textarea "x"
type textarea "Hey"
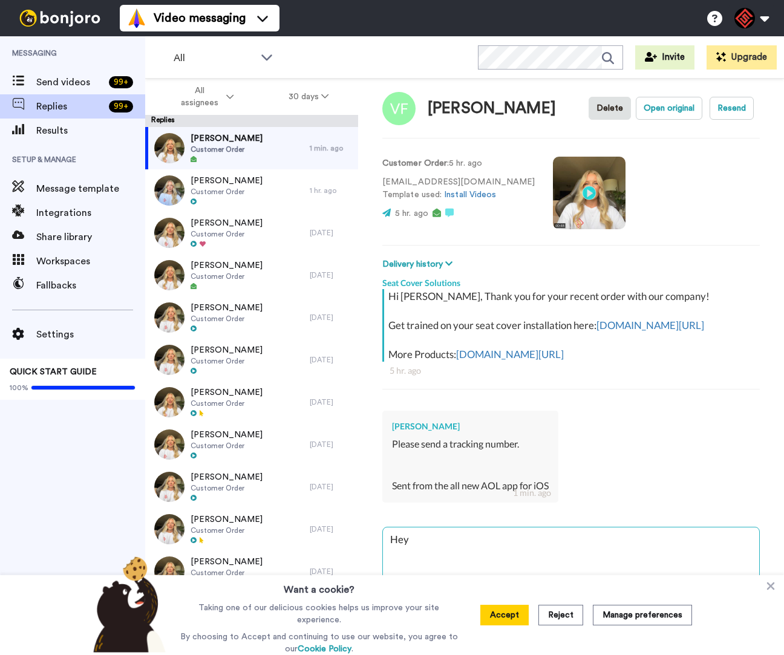
type textarea "x"
type textarea "Hey V"
type textarea "x"
type textarea "Hey Vi"
type textarea "x"
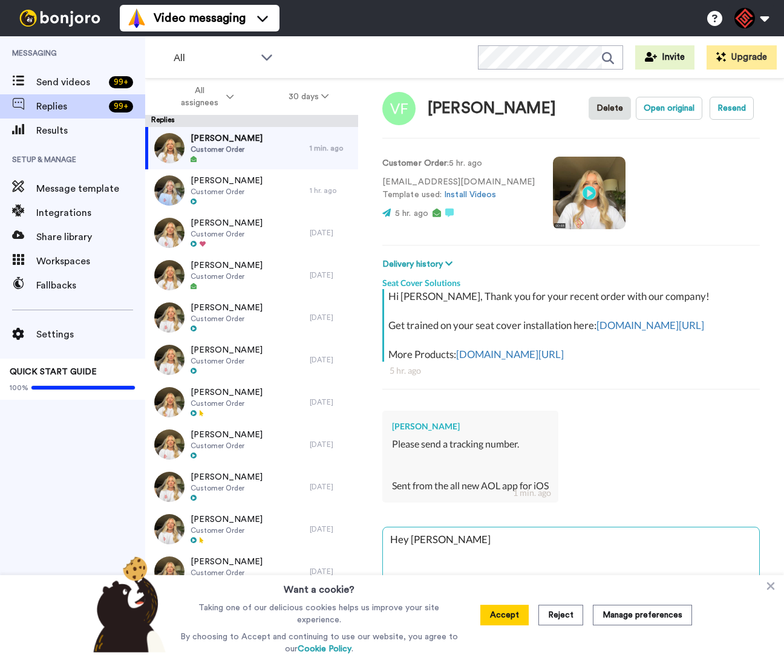
type textarea "Hey Vic"
type textarea "x"
type textarea "Hey Vict"
type textarea "x"
type textarea "Hey Victo"
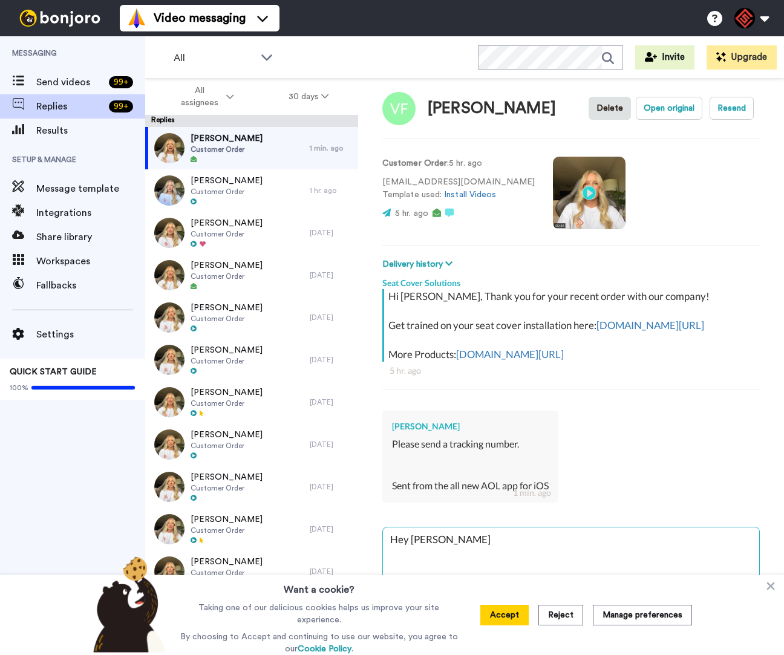
type textarea "x"
type textarea "Hey Victor"
type textarea "x"
type textarea "Hey Victore"
type textarea "x"
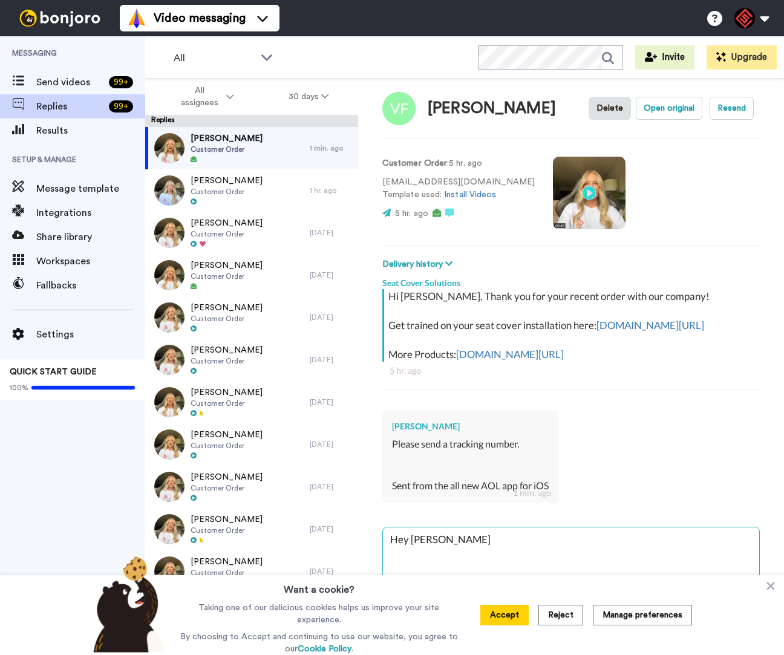
type textarea "Hey Victore,"
type textarea "x"
type textarea "Hey Victore"
type textarea "x"
type textarea "Hey Victor"
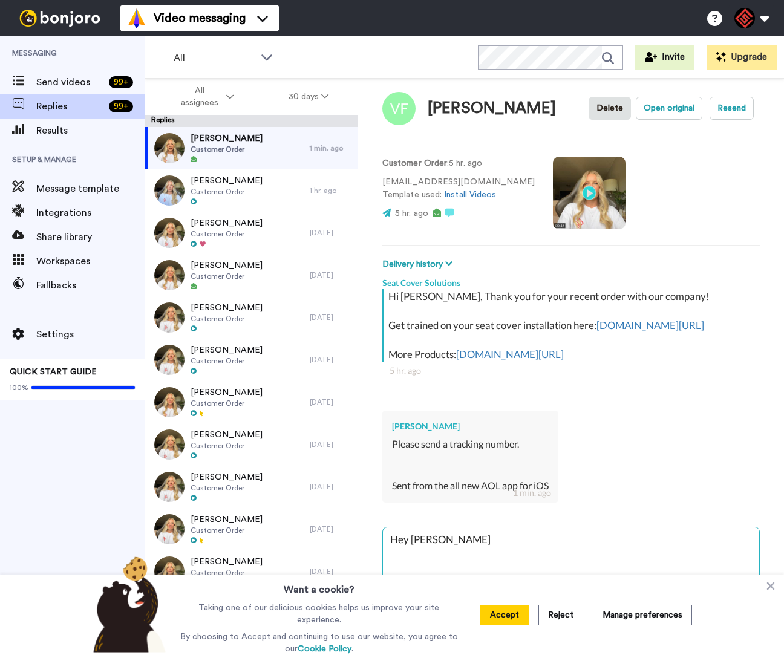
type textarea "x"
type textarea "Hey Victo"
type textarea "x"
type textarea "Hey Victor"
type textarea "x"
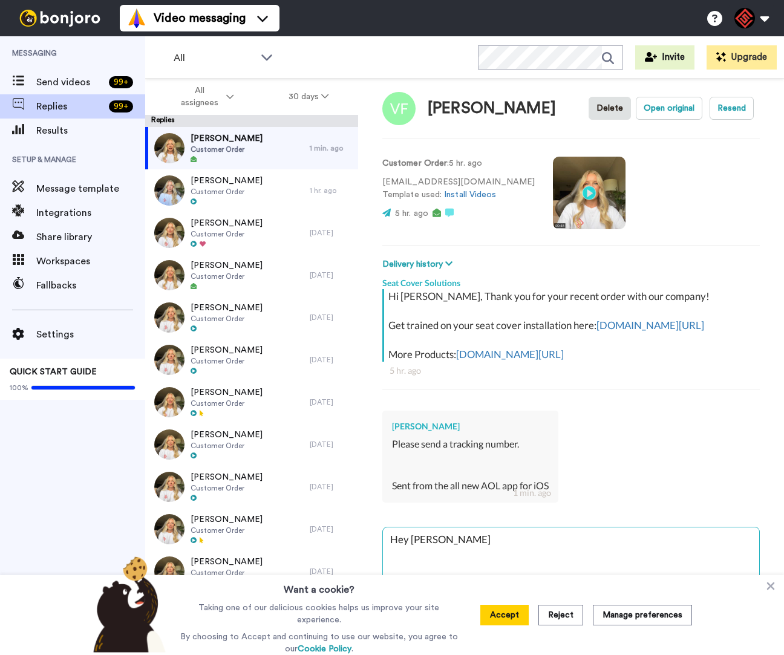
type textarea "Hey [PERSON_NAME],"
type textarea "x"
type textarea "Hey Victor,'"
type textarea "x"
type textarea "Hey Victor,'"
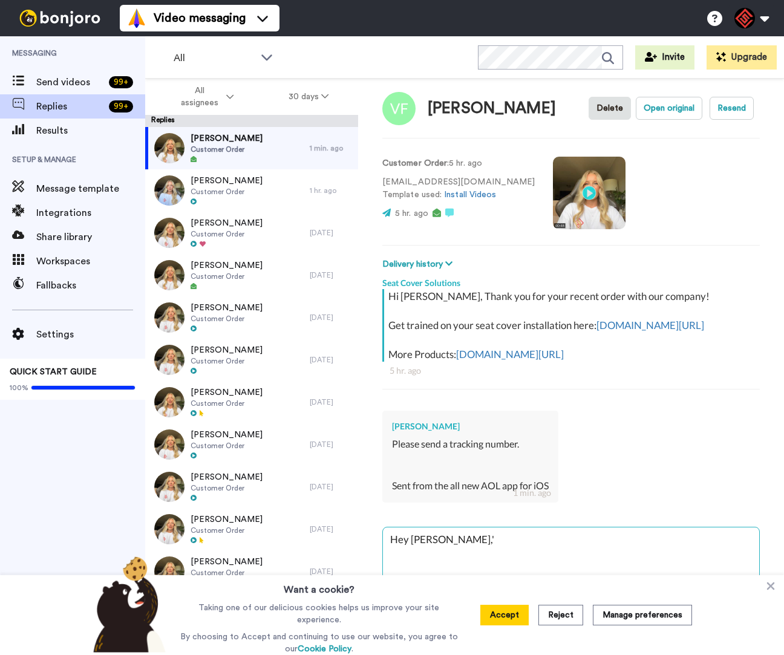
type textarea "x"
type textarea "Hey Victor,'"
type textarea "x"
type textarea "Hey Victor,'"
type textarea "x"
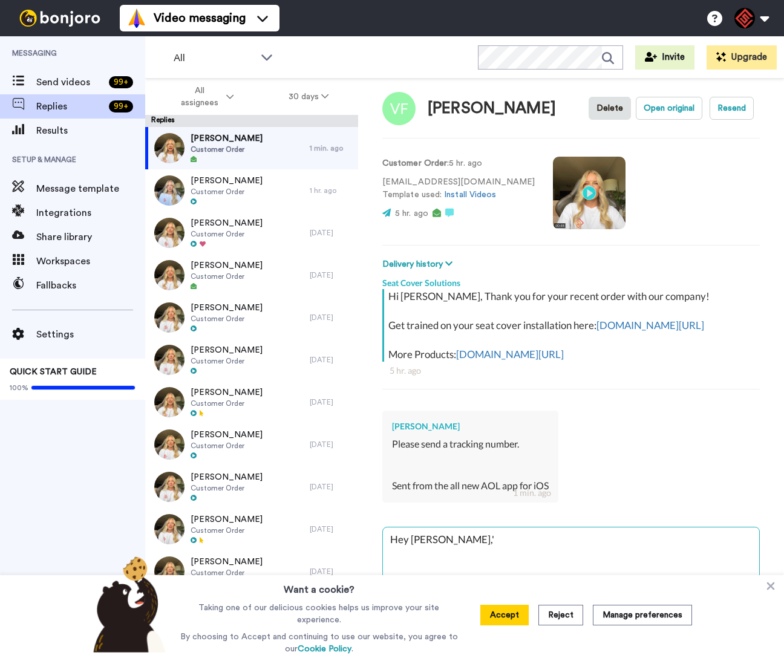
type textarea "Hey Victor,'"
type textarea "x"
type textarea "Hey [PERSON_NAME],"
type textarea "x"
type textarea "Hey [PERSON_NAME],"
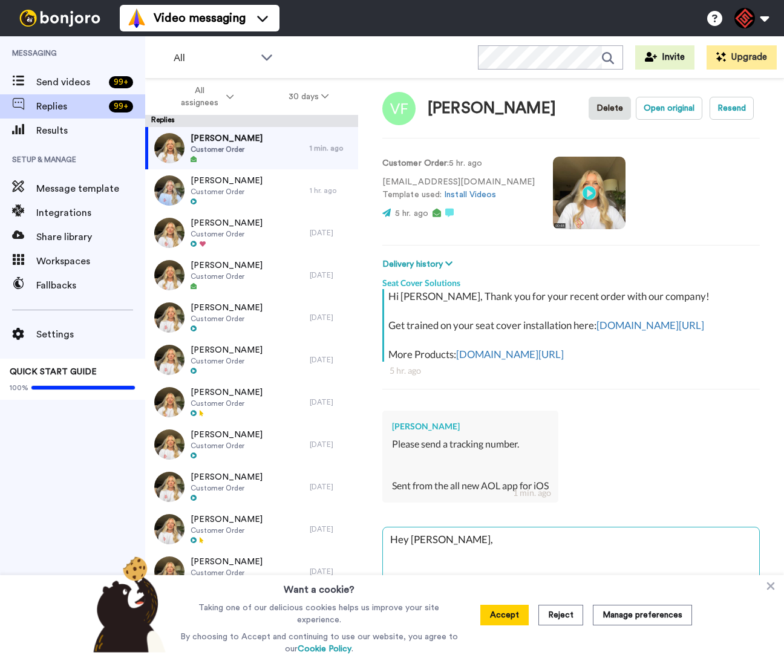
type textarea "x"
type textarea "Hey [PERSON_NAME],"
type textarea "x"
type textarea "Hey Victor, T"
type textarea "x"
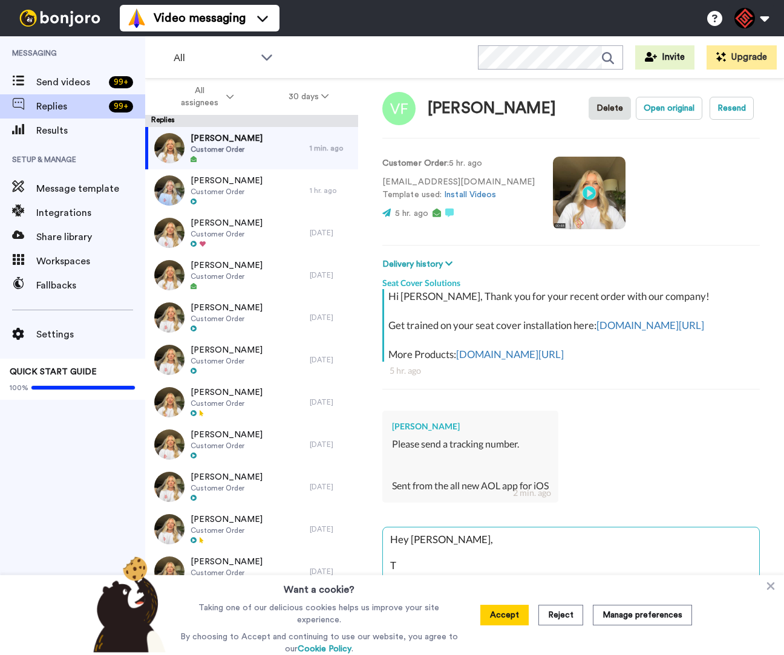
type textarea "Hey Victor, Th"
type textarea "x"
type textarea "Hey Victor, Tha"
type textarea "x"
type textarea "Hey Victor, Than"
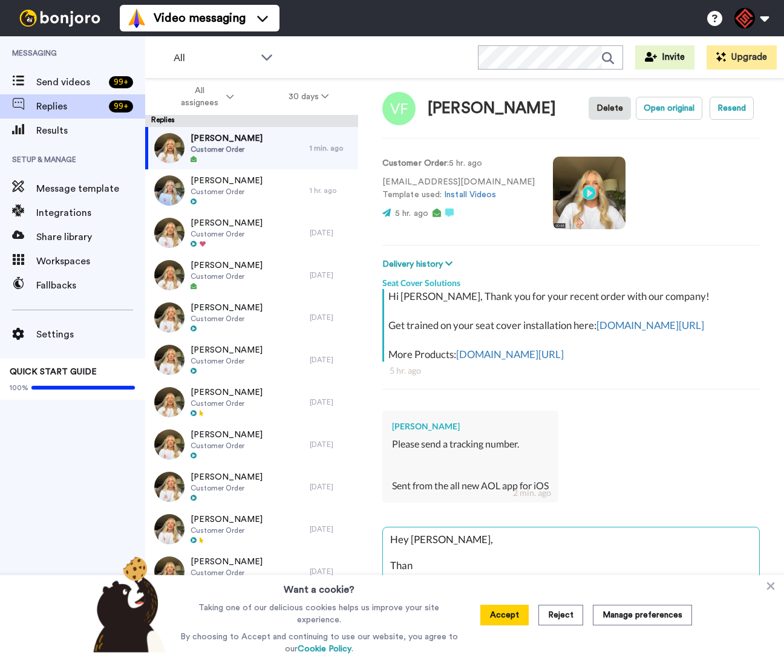
type textarea "x"
type textarea "Hey Victor, Thank"
type textarea "x"
type textarea "Hey Victor, Thank"
type textarea "x"
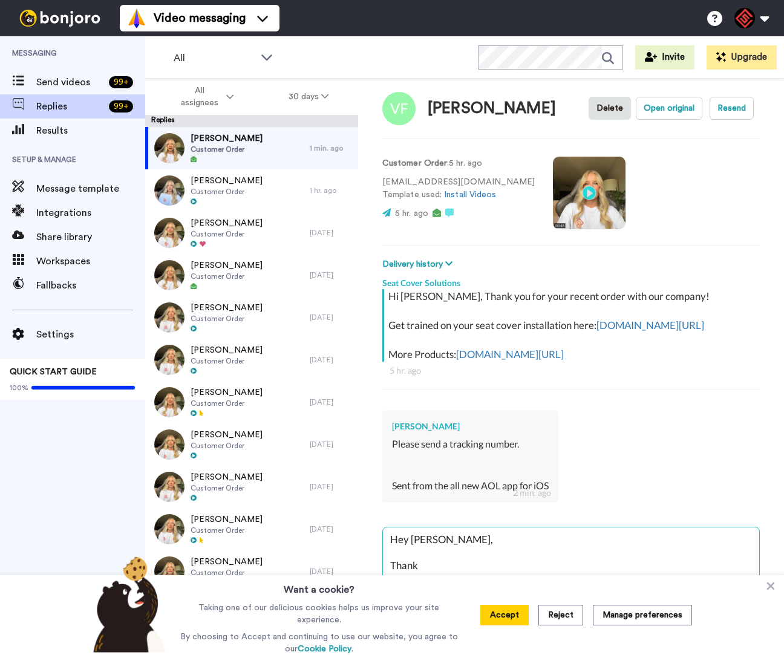
type textarea "Hey Victor, Thank y"
type textarea "x"
type textarea "Hey Victor, Thank yo"
type textarea "x"
type textarea "Hey Victor, Thank you"
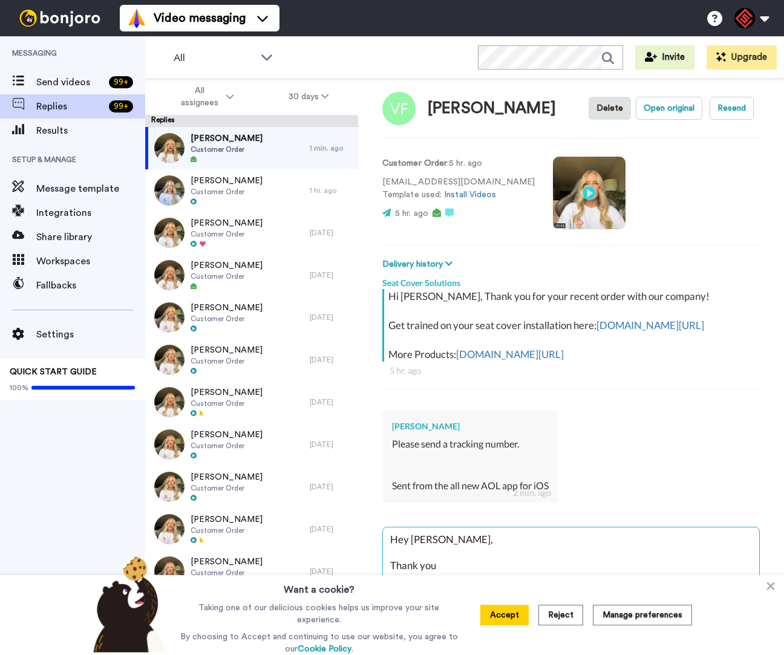
type textarea "x"
type textarea "Hey Victor, Thank you"
type textarea "x"
type textarea "Hey Victor, Thank you f"
type textarea "x"
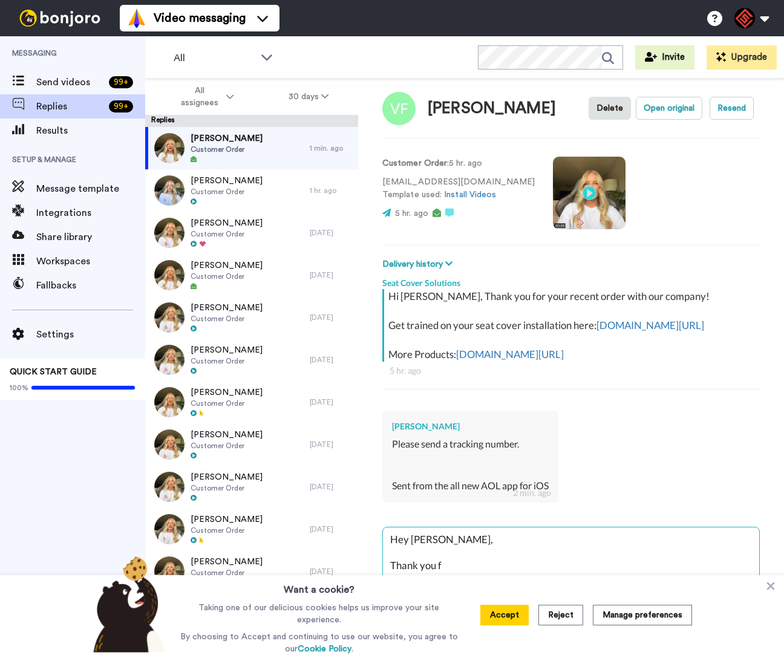
type textarea "Hey Victor, Thank you fo"
type textarea "x"
type textarea "Hey Victor, Thank you for"
type textarea "x"
type textarea "Hey Victor, Thank you for"
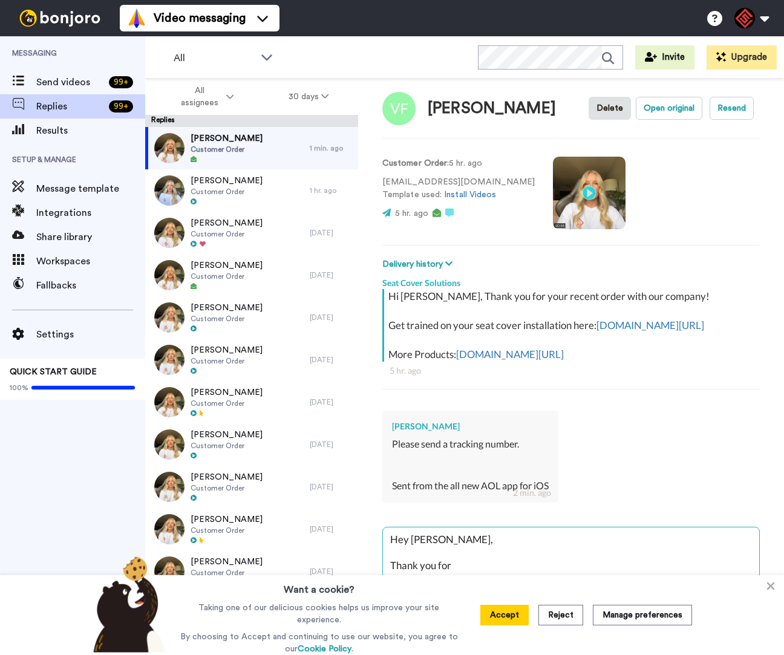
type textarea "x"
type textarea "Hey Victor, Thank you for r"
type textarea "x"
type textarea "Hey Victor, Thank you for re"
type textarea "x"
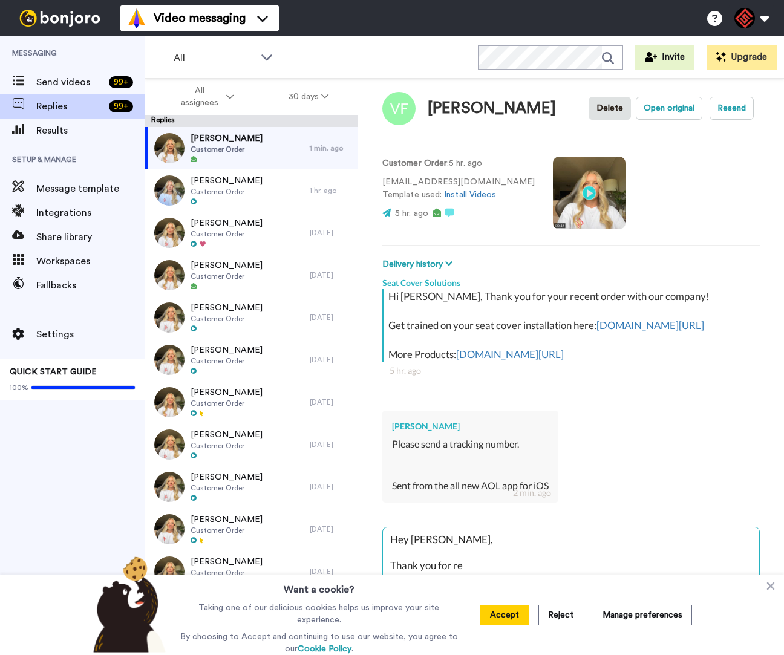
type textarea "Hey Victor, Thank you for rea"
type textarea "x"
type textarea "Hey Victor, Thank you for reac"
type textarea "x"
type textarea "Hey Victor, Thank you for reach"
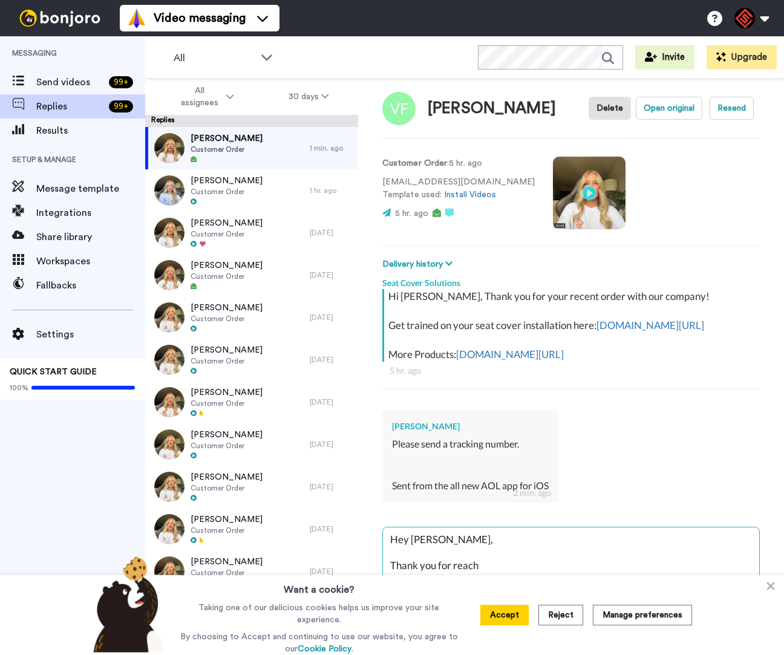
type textarea "x"
type textarea "Hey Victor, Thank you for reachi"
type textarea "x"
type textarea "Hey Victor, Thank you for reachin"
type textarea "x"
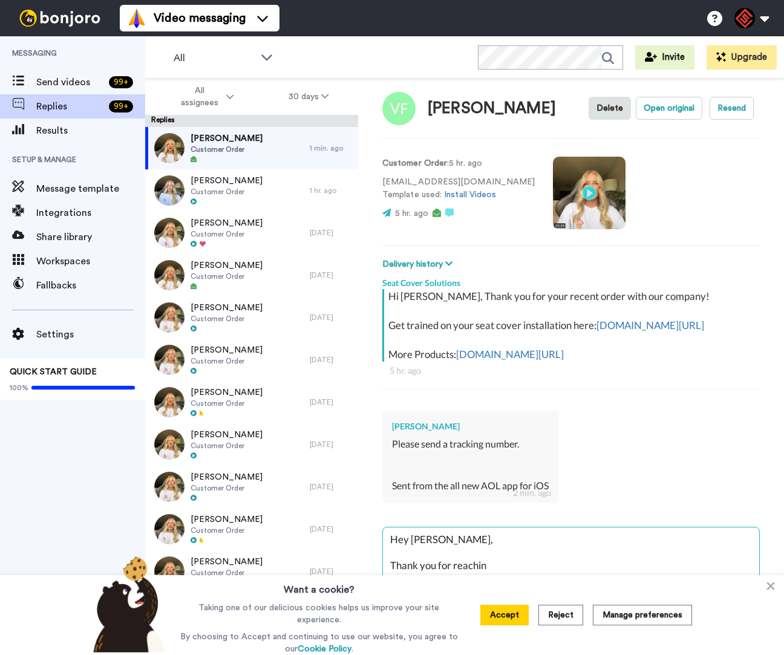
type textarea "Hey Victor, Thank you for reaching"
type textarea "x"
type textarea "Hey Victor, Thank you for reaching"
type textarea "x"
type textarea "Hey Victor, Thank you for reaching o"
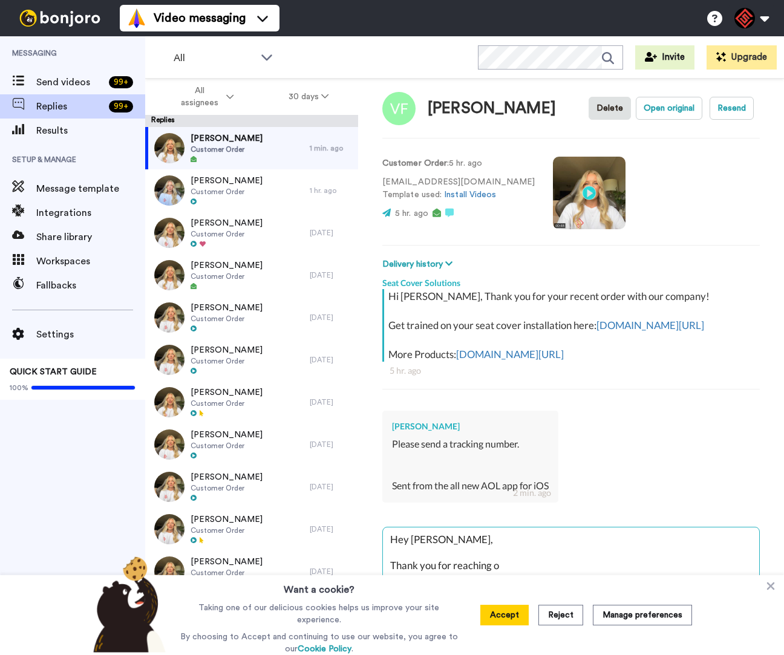
type textarea "x"
type textarea "Hey Victor, Thank you for reaching ou"
type textarea "x"
type textarea "Hey Victor, Thank you for reaching out"
type textarea "x"
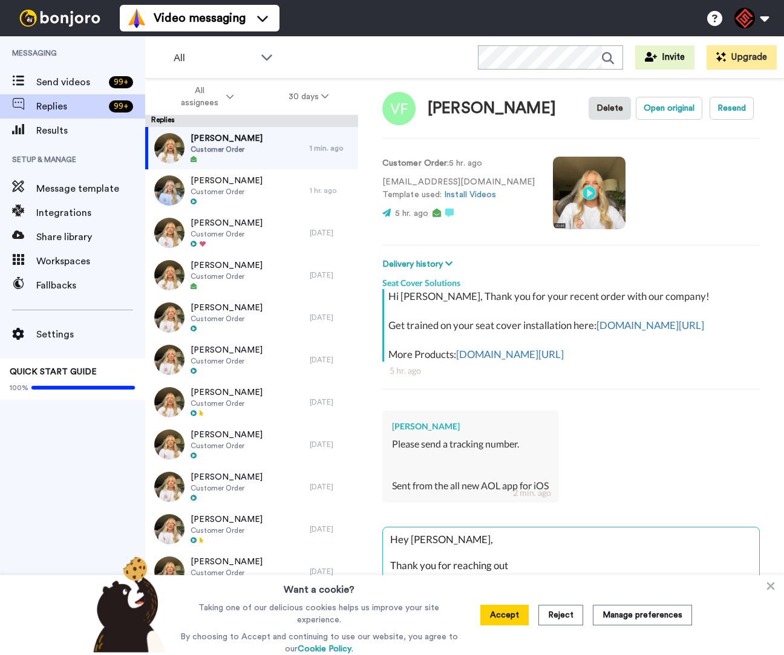
type textarea "Hey Victor, Thank you for reaching out,"
type textarea "x"
type textarea "Hey Victor, Thank you for reaching out,"
type textarea "x"
type textarea "Hey Victor, Thank you for reaching out, I"
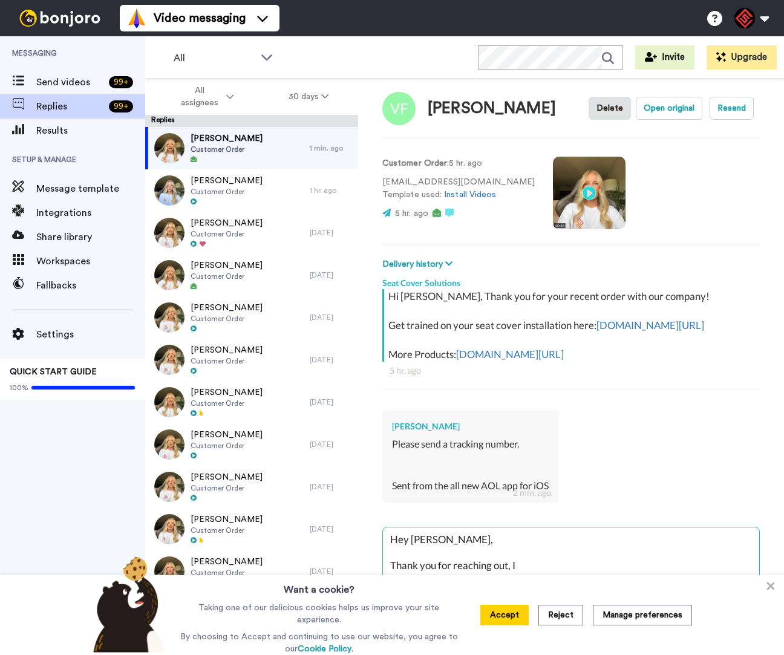
type textarea "x"
type textarea "Hey Victor, Thank you for reaching out, I"
type textarea "x"
type textarea "Hey Victor, Thank you for reaching out, I a"
type textarea "x"
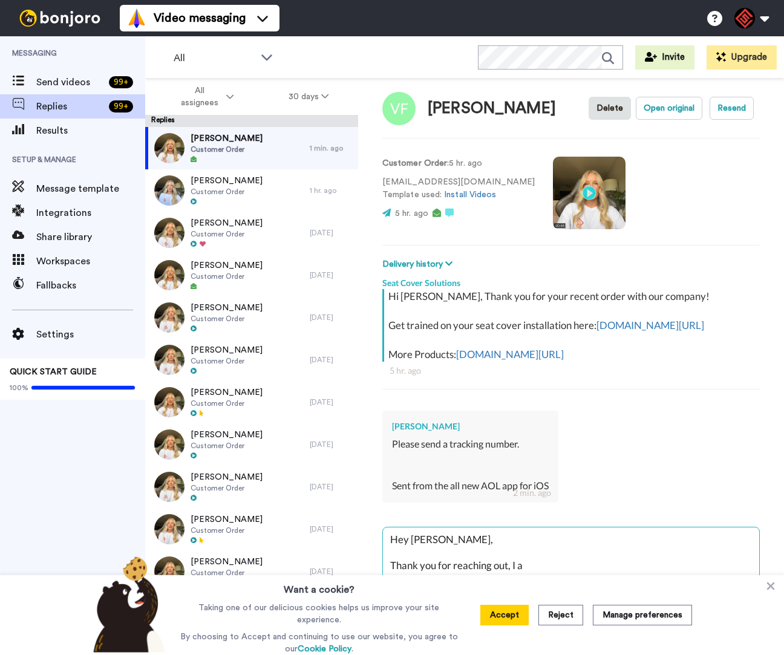
type textarea "Hey Victor, Thank you for reaching out, I ah"
type textarea "x"
type textarea "Hey Victor, Thank you for reaching out, I ahv"
type textarea "x"
type textarea "Hey Victor, Thank you for reaching out, I ahve"
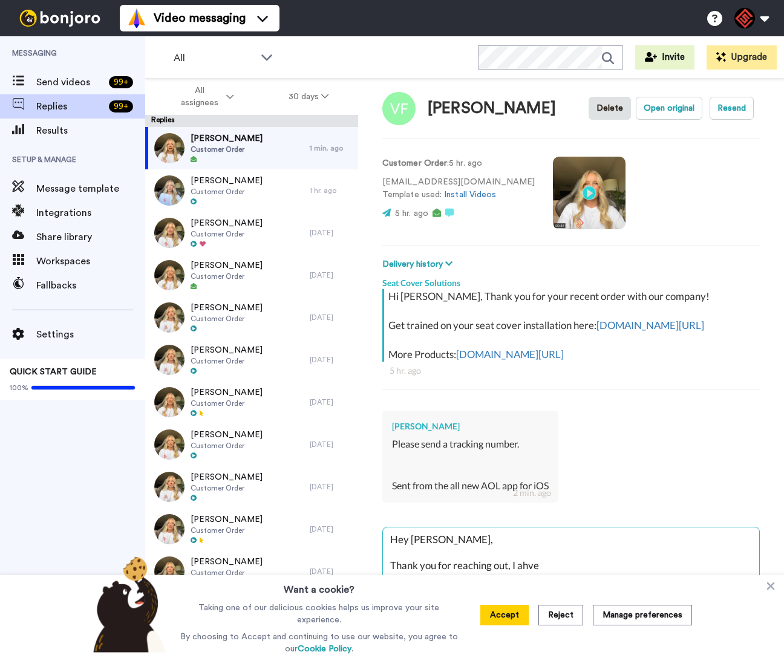
type textarea "x"
type textarea "Hey Victor, Thank you for reaching out, I ahve"
type textarea "x"
type textarea "Hey Victor, Thank you for reaching out, I ahve g"
type textarea "x"
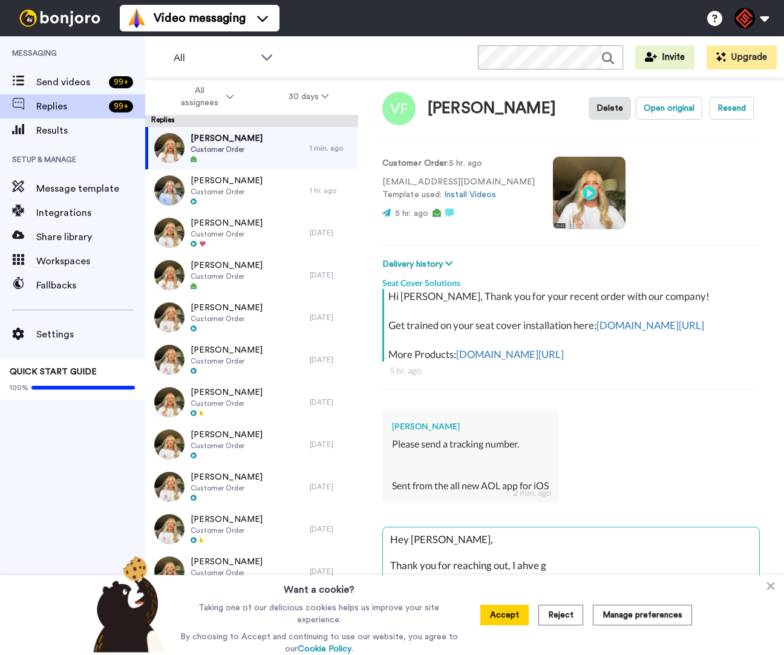
type textarea "Hey Victor, Thank you for reaching out, I ahve go"
type textarea "x"
type textarea "Hey Victor, Thank you for reaching out, I ahve gon"
type textarea "x"
type textarea "Hey Victor, Thank you for reaching out, I ahve gone"
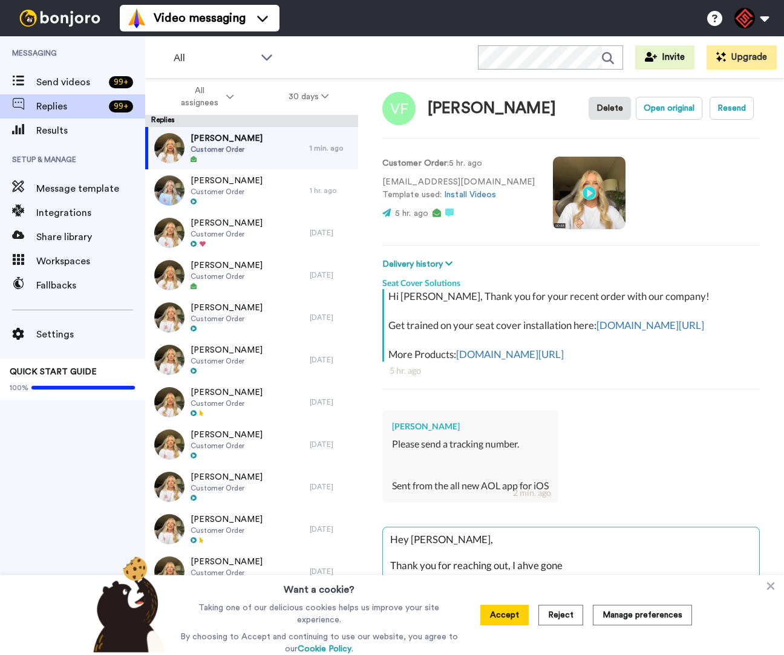
type textarea "x"
type textarea "Hey Victor, Thank you for reaching out, I ahve gone"
type textarea "x"
type textarea "Hey Victor, Thank you for reaching out, I ahve gone a"
type textarea "x"
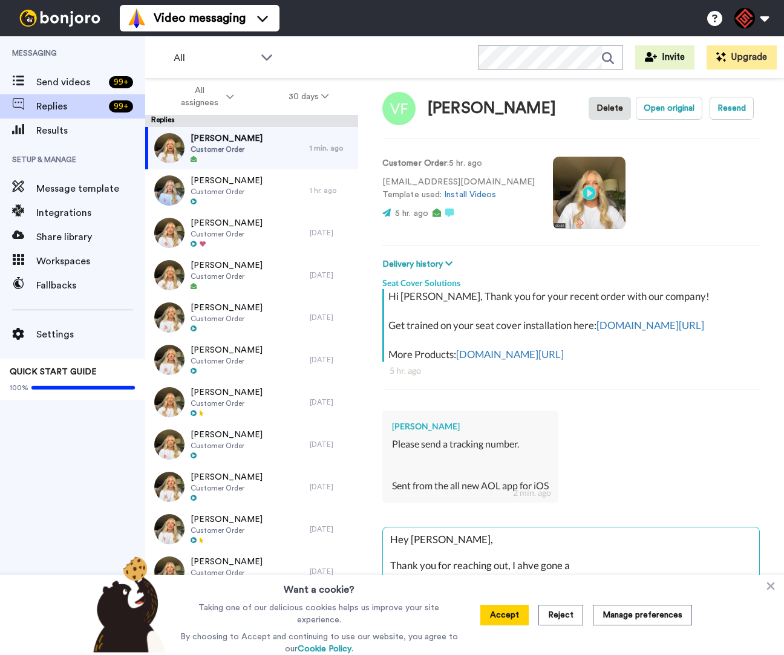
type textarea "Hey Victor, Thank you for reaching out, I ahve gone ah"
type textarea "x"
type textarea "Hey Victor, Thank you for reaching out, I ahve gone ahe"
type textarea "x"
type textarea "Hey Victor, Thank you for reaching out, I ahve gone ahea"
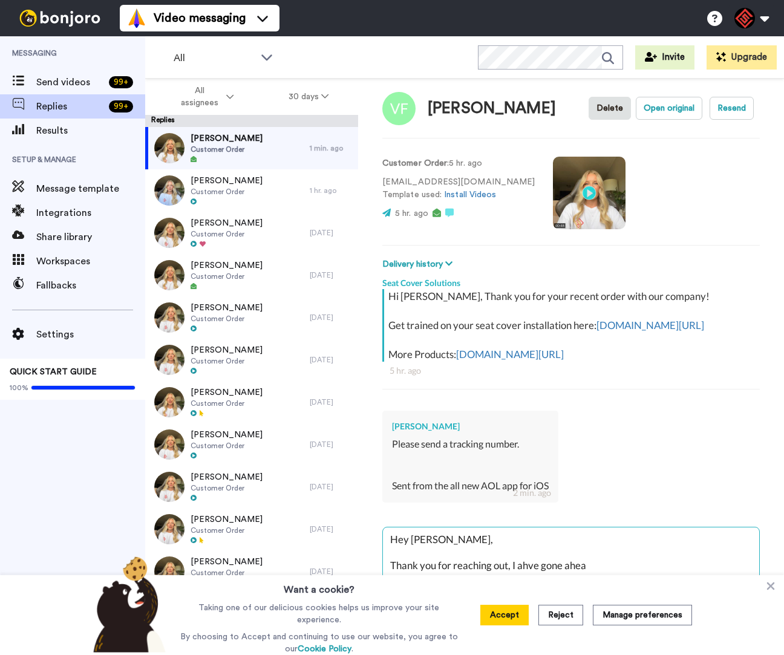
type textarea "x"
type textarea "Hey Victor, Thank you for reaching out, I ahve gone ahead"
type textarea "x"
type textarea "Hey Victor, Thank you for reaching out, I ahve gone ahead"
type textarea "x"
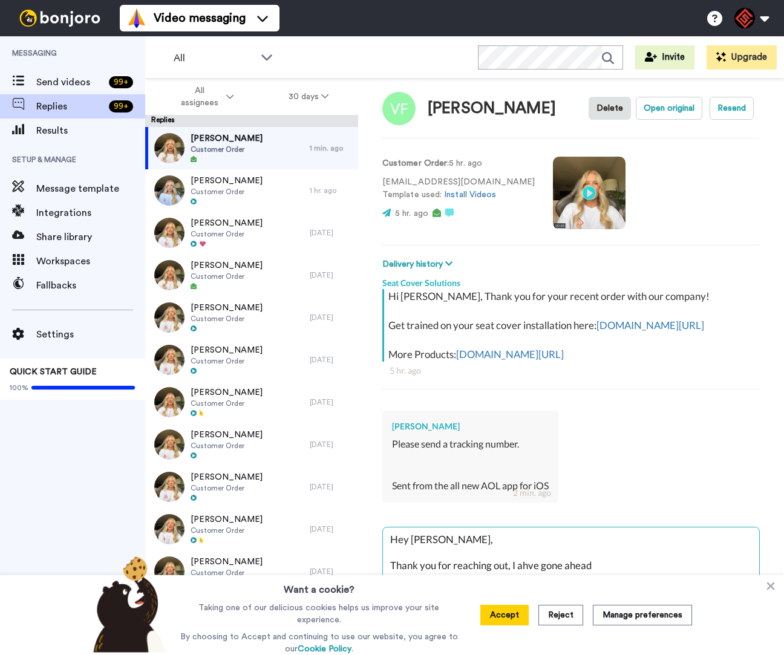
type textarea "Hey Victor, Thank you for reaching out, I ahve gone ahead a"
type textarea "x"
type textarea "Hey Victor, Thank you for reaching out, I ahve gone ahead an"
type textarea "x"
type textarea "Hey Victor, Thank you for reaching out, I ahve gone ahead and"
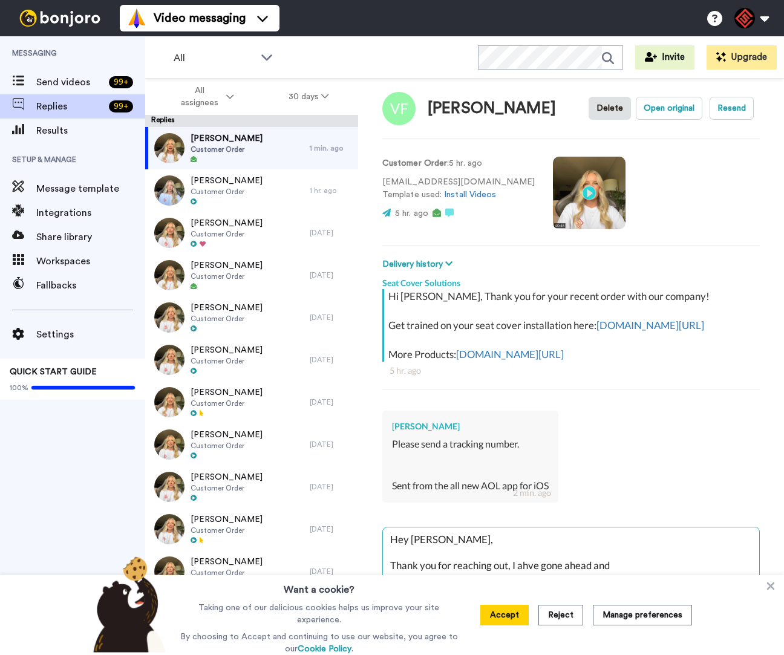
type textarea "x"
type textarea "Hey Victor, Thank you for reaching out, I ahve gone ahead and"
type textarea "x"
type textarea "Hey Victor, Thank you for reaching out, I ahve gone ahead and d"
type textarea "x"
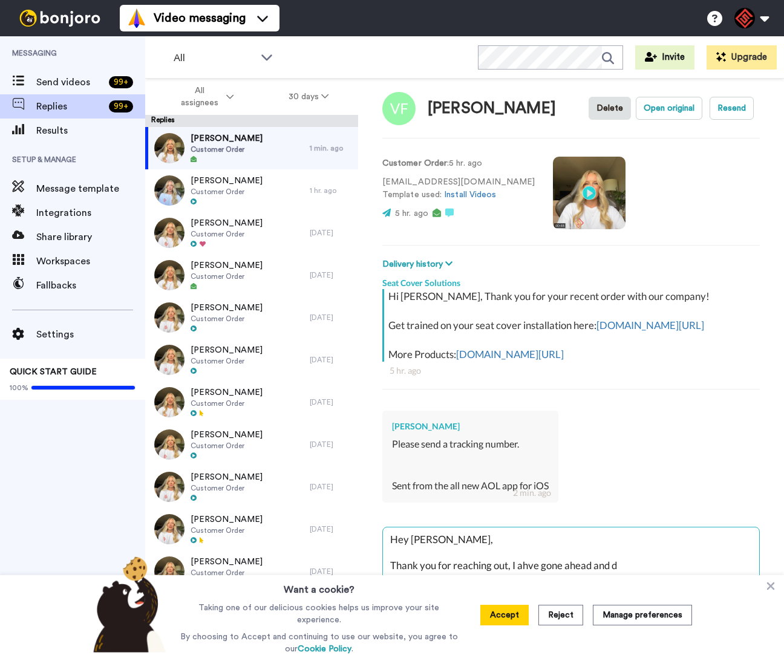
type textarea "Hey Victor, Thank you for reaching out, I ahve gone ahead and"
type textarea "x"
type textarea "Hey Victor, Thank you for reaching out, I ahve gone ahead and a"
type textarea "x"
type textarea "Hey Victor, Thank you for reaching out, I ahve gone ahead and ad"
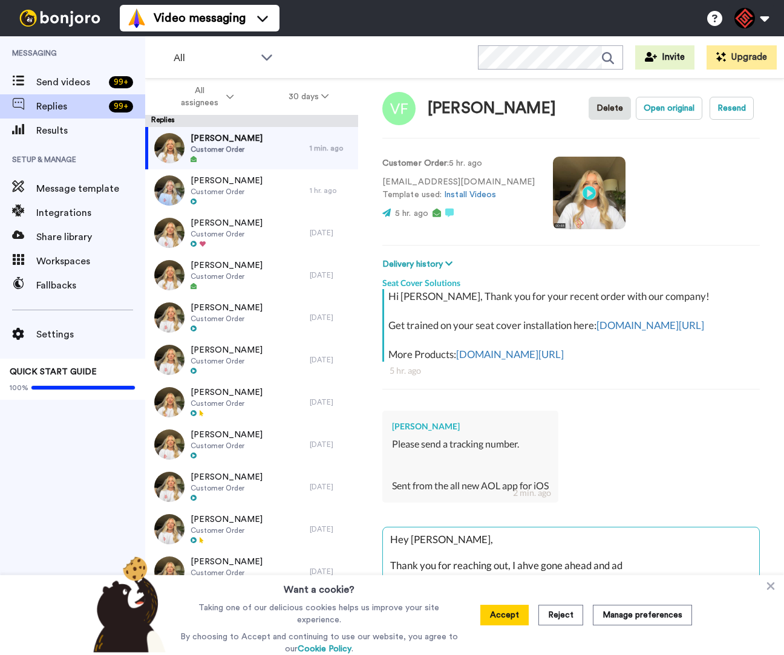
type textarea "x"
type textarea "Hey Victor, Thank you for reaching out, I ahve gone ahead and add"
type textarea "x"
type textarea "Hey Victor, Thank you for reaching out, I ahve gone ahead and adde"
type textarea "x"
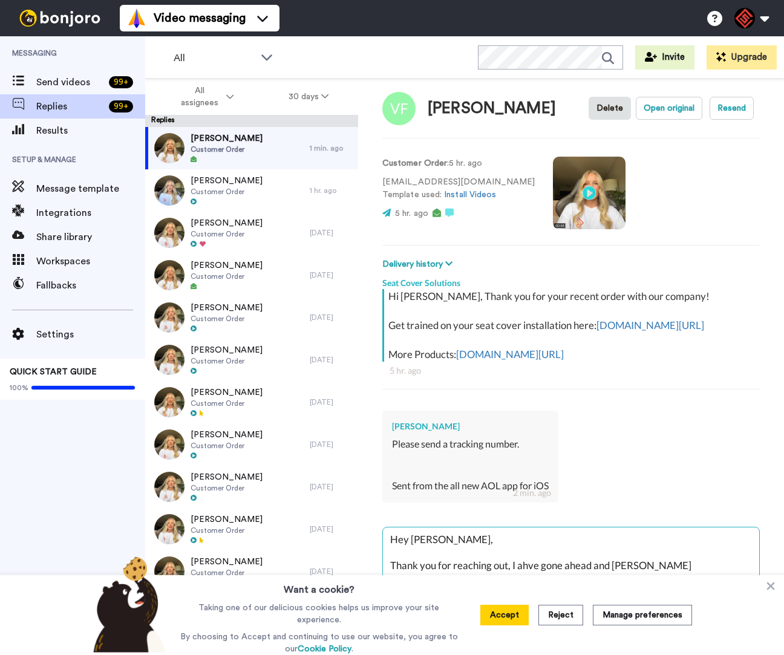
type textarea "Hey Victor, Thank you for reaching out, I ahve gone ahead and added"
type textarea "x"
type textarea "Hey Victor, Thank you for reaching out, I ahve gone ahead and added"
type textarea "x"
type textarea "Hey Victor, Thank you for reaching out, I ahve gone ahead and added t"
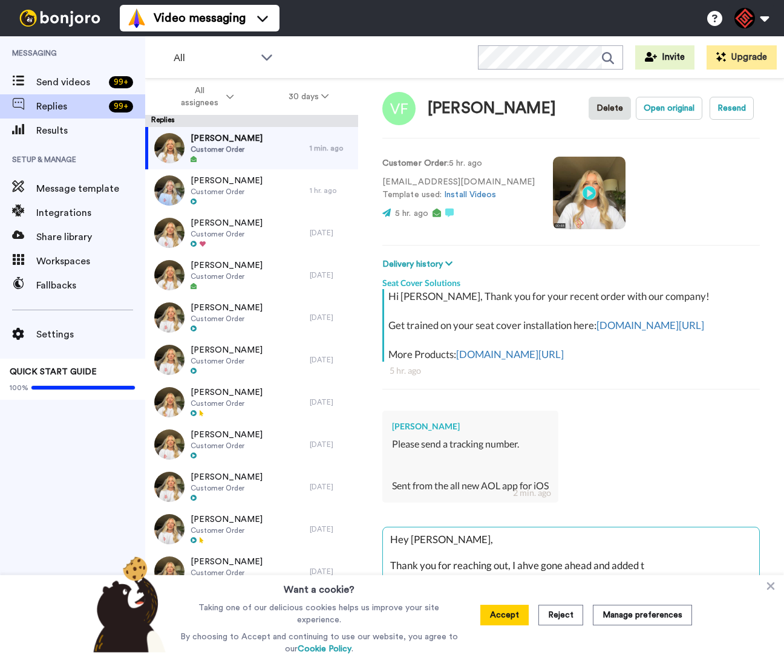
type textarea "x"
type textarea "Hey Victor, Thank you for reaching out, I ahve gone ahead and added th"
type textarea "x"
type textarea "Hey Victor, Thank you for reaching out, I ahve gone ahead and added the"
type textarea "x"
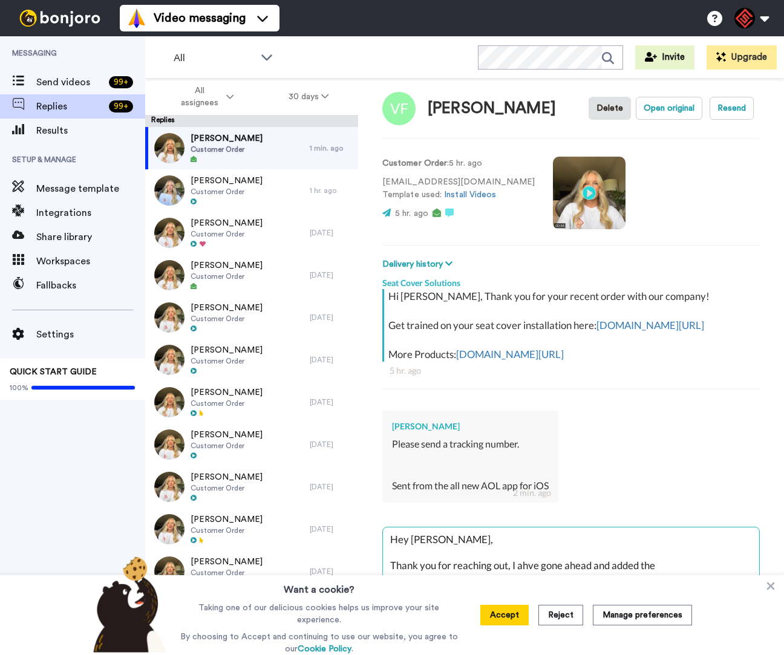
type textarea "Hey Victor, Thank you for reaching out, I ahve gone ahead and added the"
type textarea "x"
type textarea "Hey Victor, Thank you for reaching out, I ahve gone ahead and added the t"
type textarea "x"
type textarea "Hey Victor, Thank you for reaching out, I ahve gone ahead and added the tr"
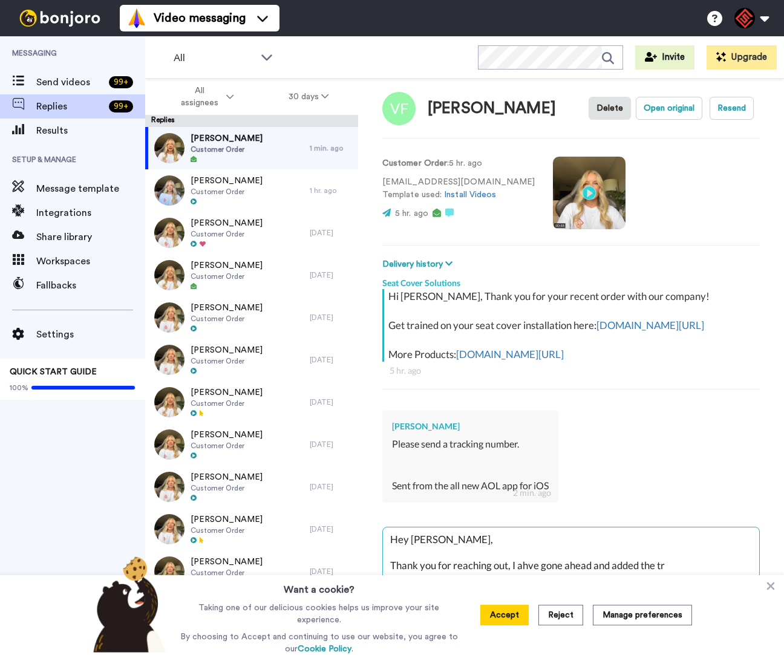
type textarea "x"
type textarea "Hey Victor, Thank you for reaching out, I ahve gone ahead and added the tra"
type textarea "x"
type textarea "Hey Victor, Thank you for reaching out, I ahve gone ahead and added the trak"
type textarea "x"
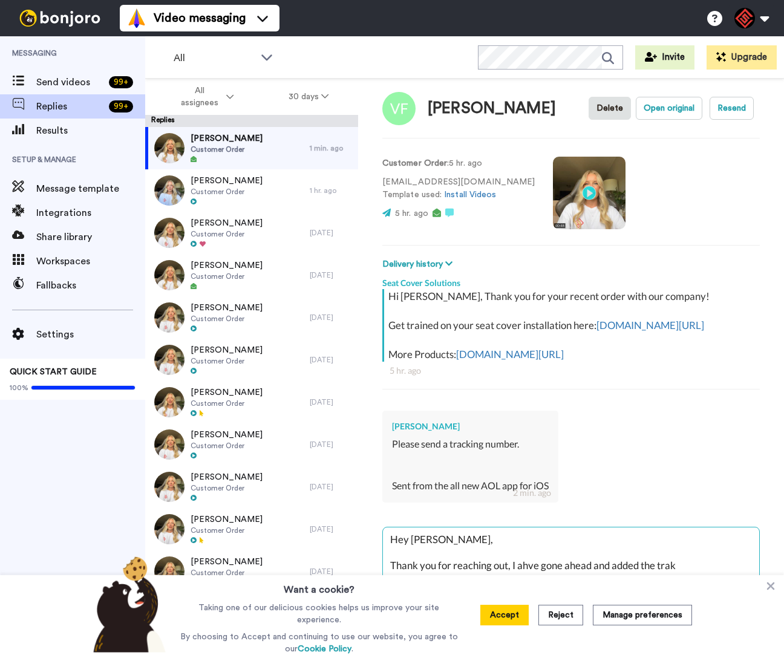
type textarea "Hey Victor, Thank you for reaching out, I ahve gone ahead and added the trakc"
type textarea "x"
type textarea "Hey Victor, Thank you for reaching out, I ahve gone ahead and added the trakci"
type textarea "x"
type textarea "Hey Victor, Thank you for reaching out, I ahve gone ahead and added the trakcin"
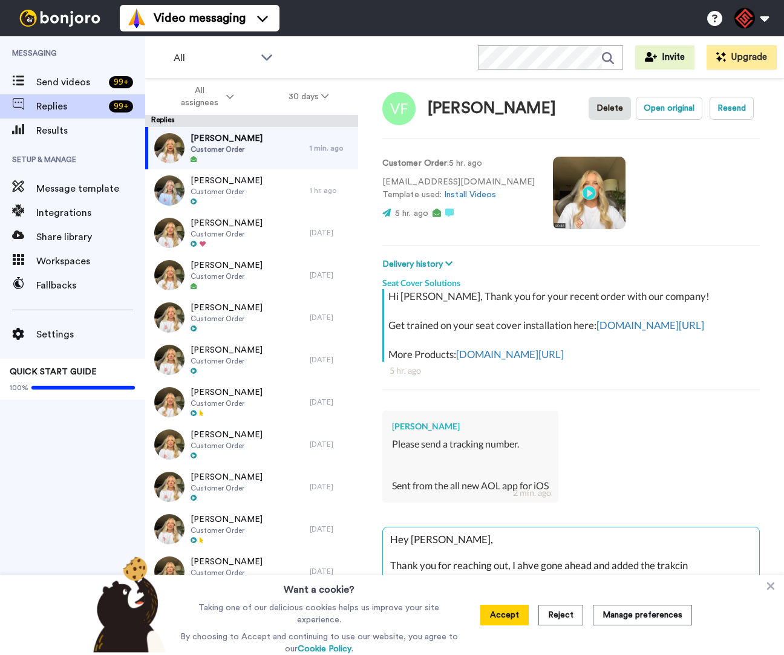
type textarea "x"
type textarea "Hey Victor, Thank you for reaching out, I ahve gone ahead and added the trakcing"
type textarea "x"
type textarea "Hey Victor, Thank you for reaching out, I ahve gone ahead and added the trakcing"
type textarea "x"
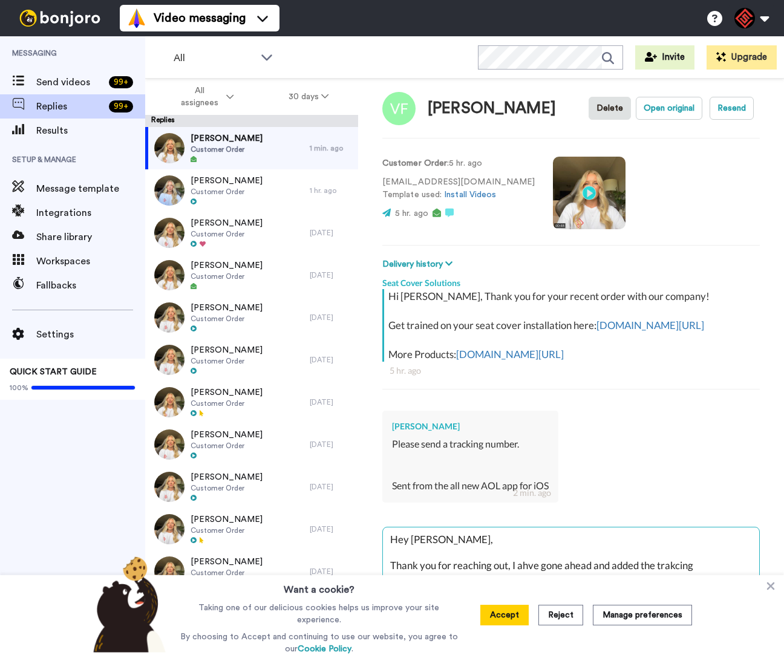
type textarea "Hey Victor, Thank you for reaching out, I ahve gone ahead and added the trakcin…"
type textarea "x"
type textarea "Hey Victor, Thank you for reaching out, I ahve gone ahead and added the trakcin…"
type textarea "x"
type textarea "Hey Victor, Thank you for reaching out, I ahve gone ahead and added the trakcin…"
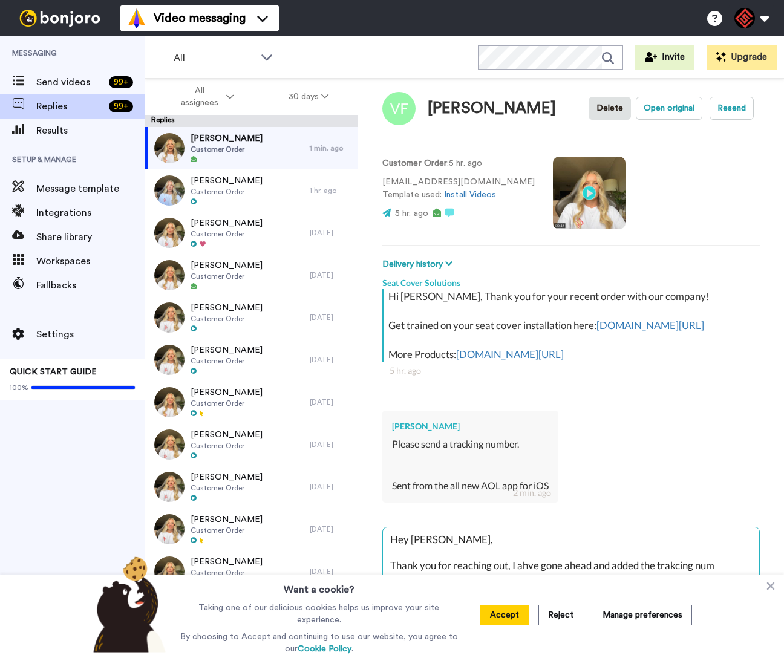
type textarea "x"
type textarea "Hey Victor, Thank you for reaching out, I ahve gone ahead and added the trakcin…"
paste textarea "392334956893"
click at [769, 588] on icon at bounding box center [771, 586] width 8 height 8
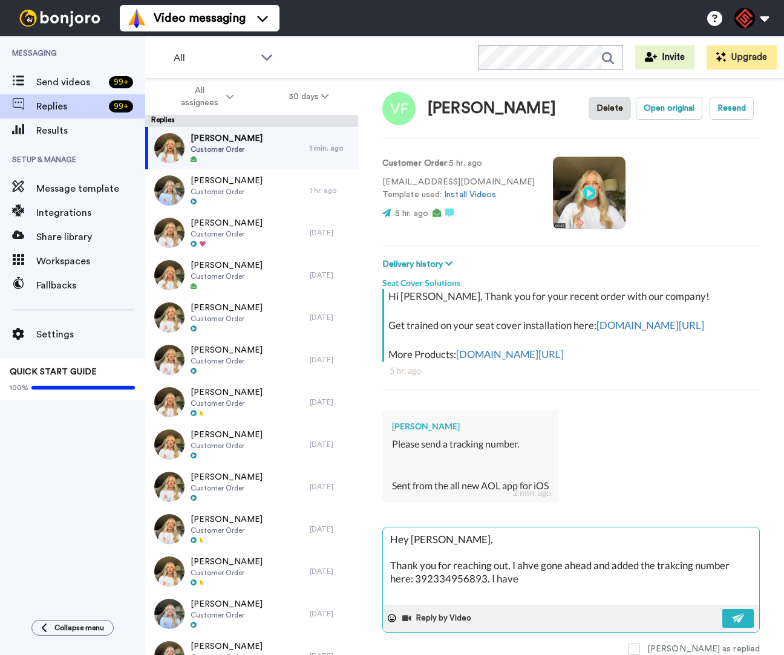
click at [510, 569] on textarea "Hey Victor, Thank you for reaching out, I ahve gone ahead and added the trakcin…" at bounding box center [571, 565] width 376 height 77
click at [524, 573] on textarea "Hey Victor, Thank you for reaching out. I have gone ahead and added the trackin…" at bounding box center [571, 565] width 376 height 77
click at [512, 560] on textarea "Hey Victor, Thank you for reaching out. I have gone ahead and added the trackin…" at bounding box center [571, 565] width 376 height 77
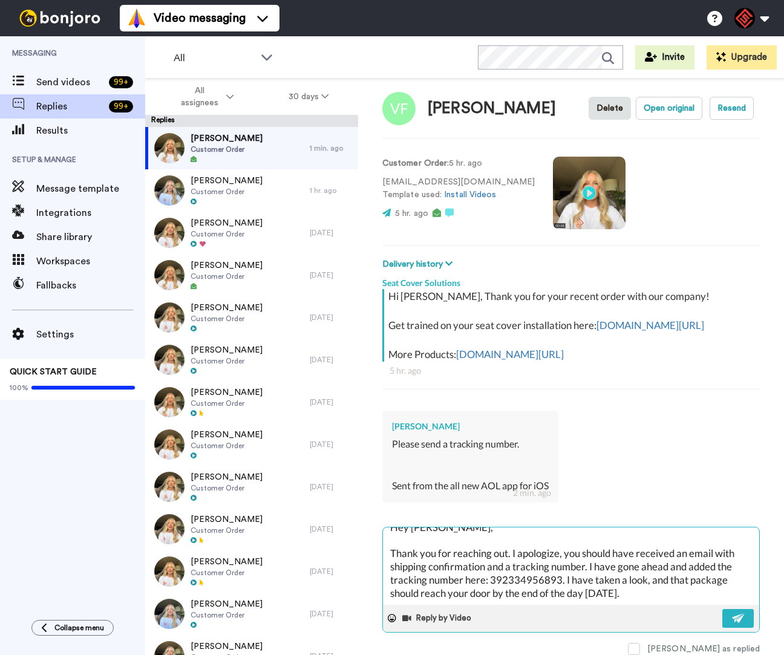
scroll to position [13, 0]
paste textarea "I appreciate you letting me help you with this. If you have any other questions…"
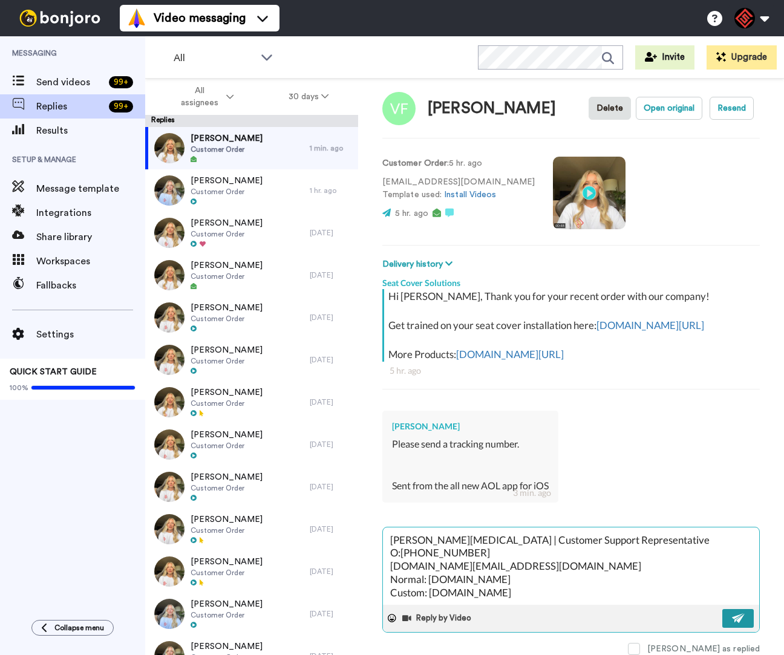
click at [722, 609] on button at bounding box center [737, 618] width 31 height 19
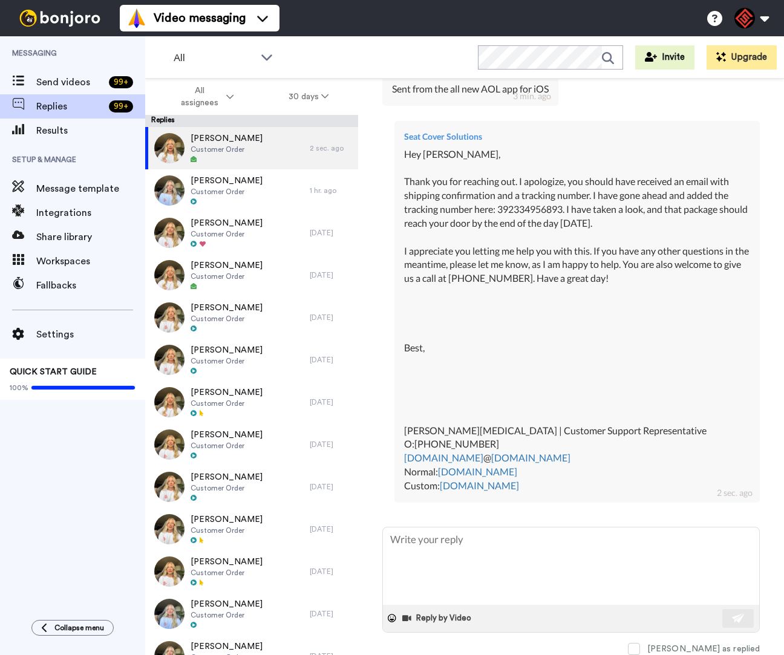
scroll to position [431, 0]
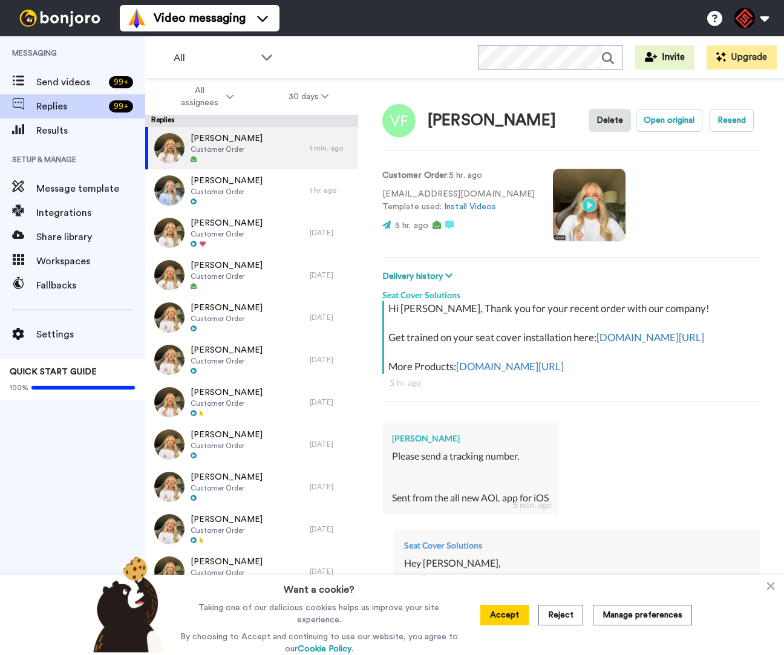
type textarea "x"
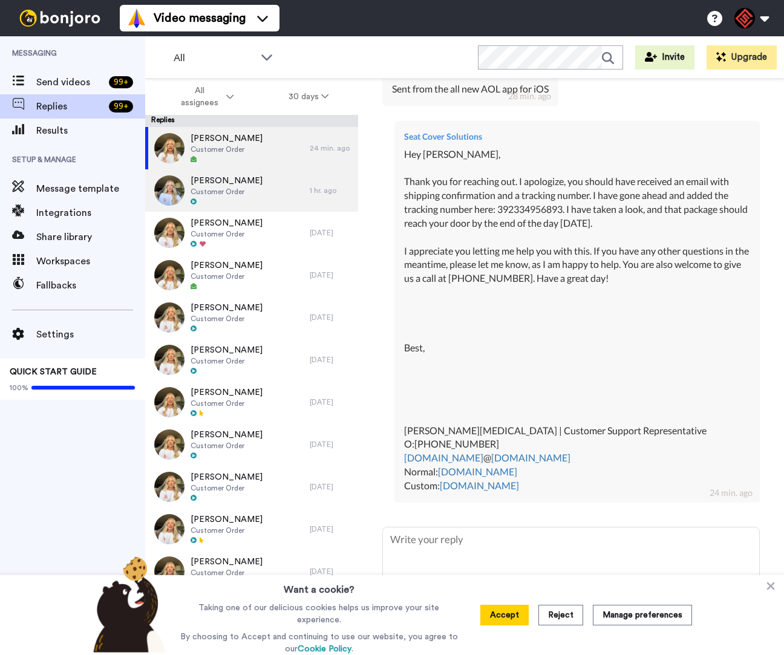
scroll to position [431, 0]
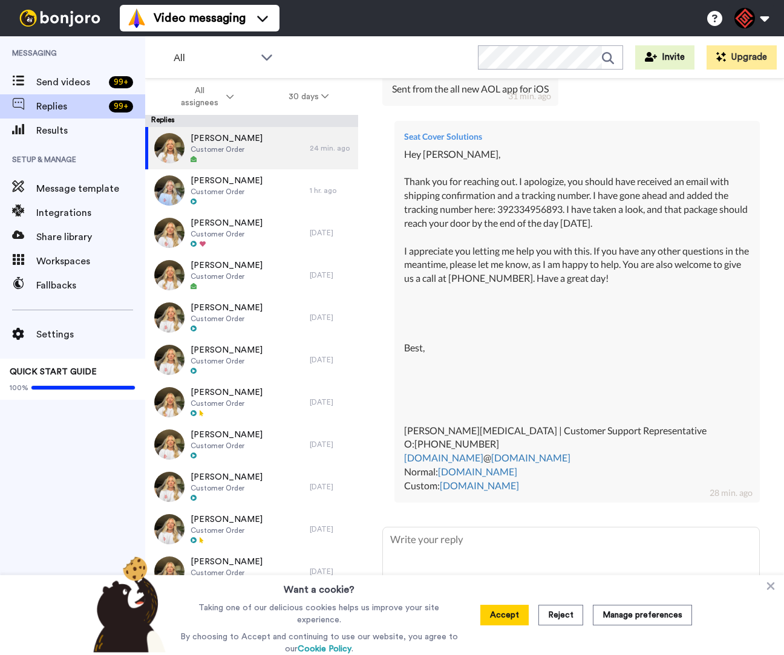
type textarea "x"
